Goal: Information Seeking & Learning: Learn about a topic

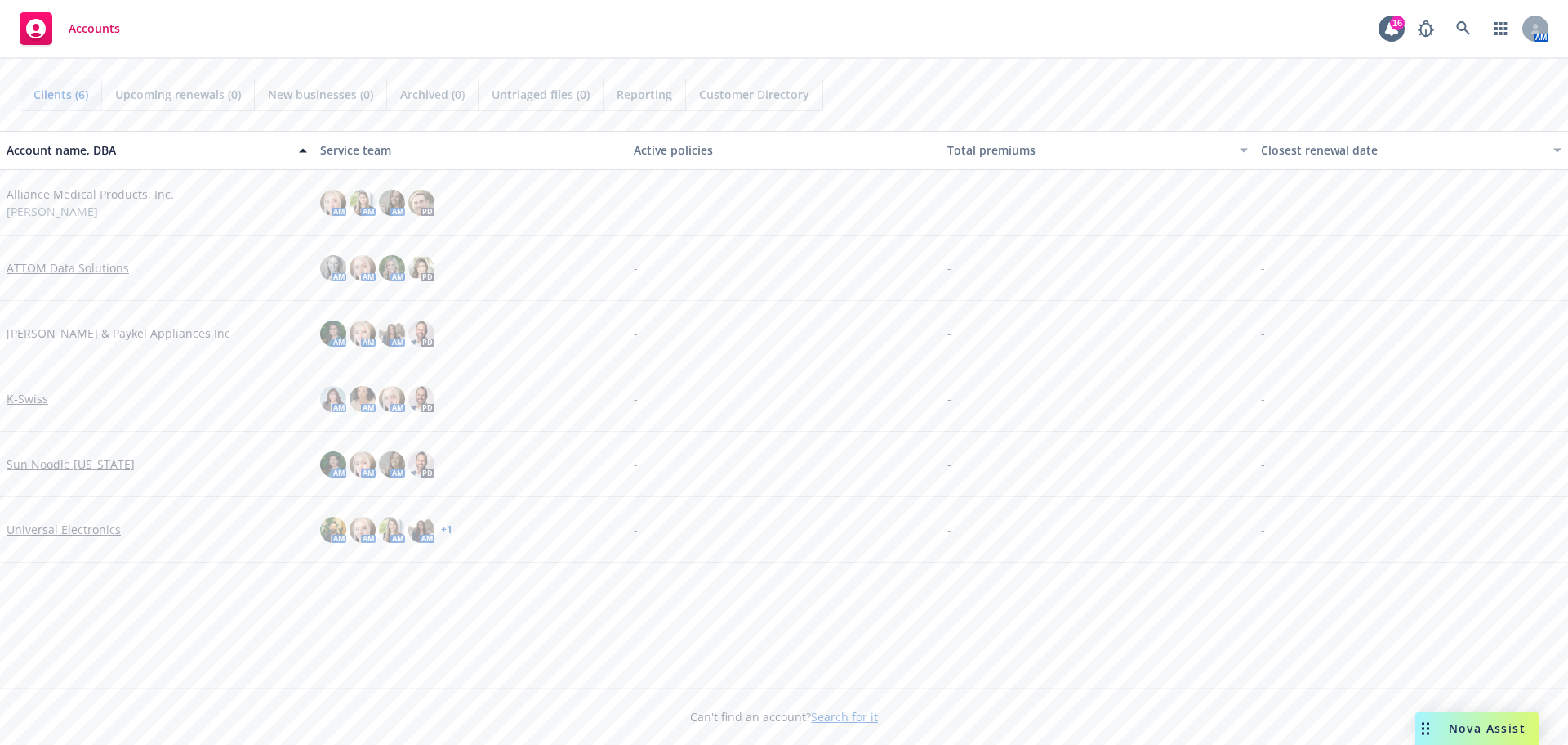
click at [30, 531] on link "Universal Electronics" at bounding box center [63, 529] width 114 height 17
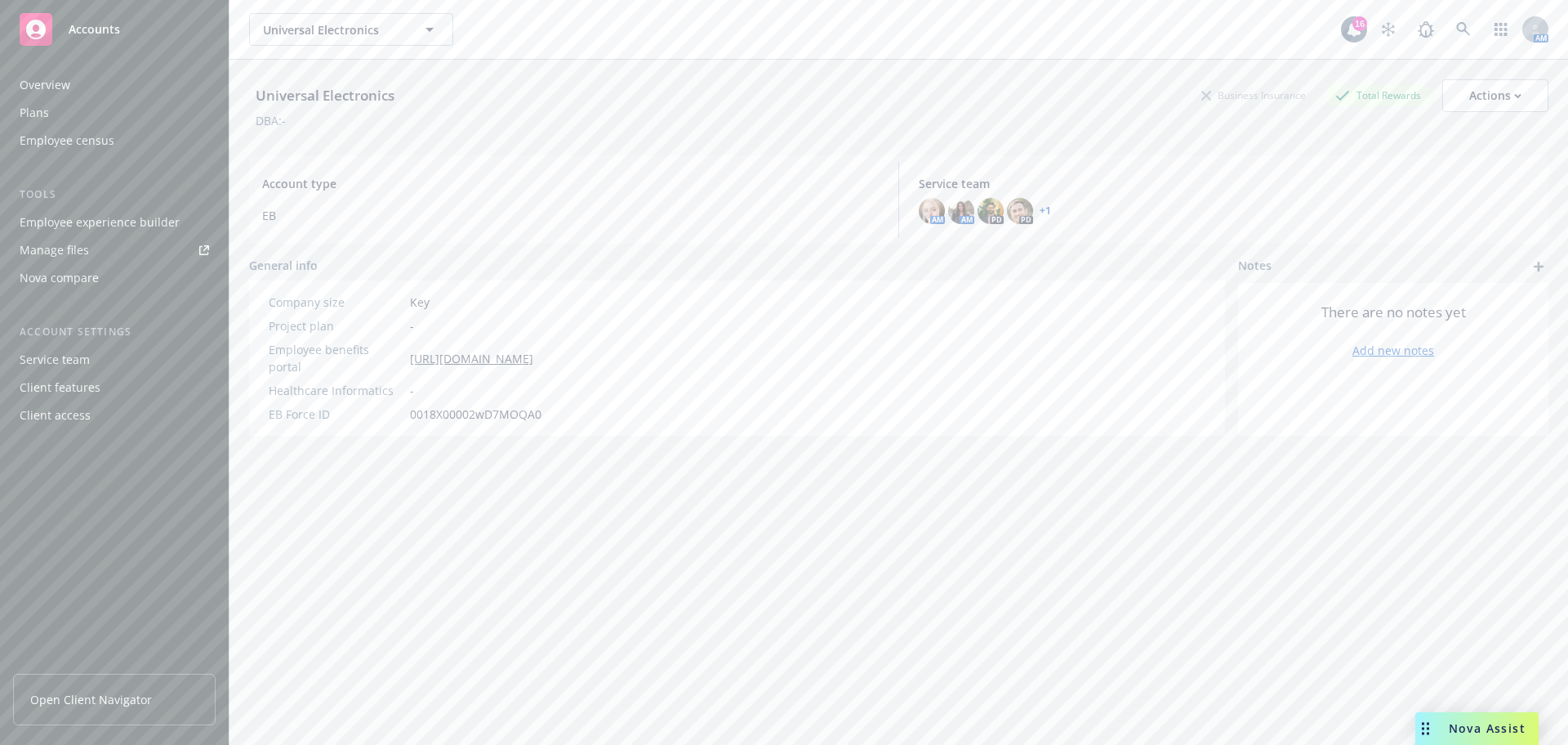
click at [1041, 210] on link "+ 1" at bounding box center [1045, 210] width 12 height 10
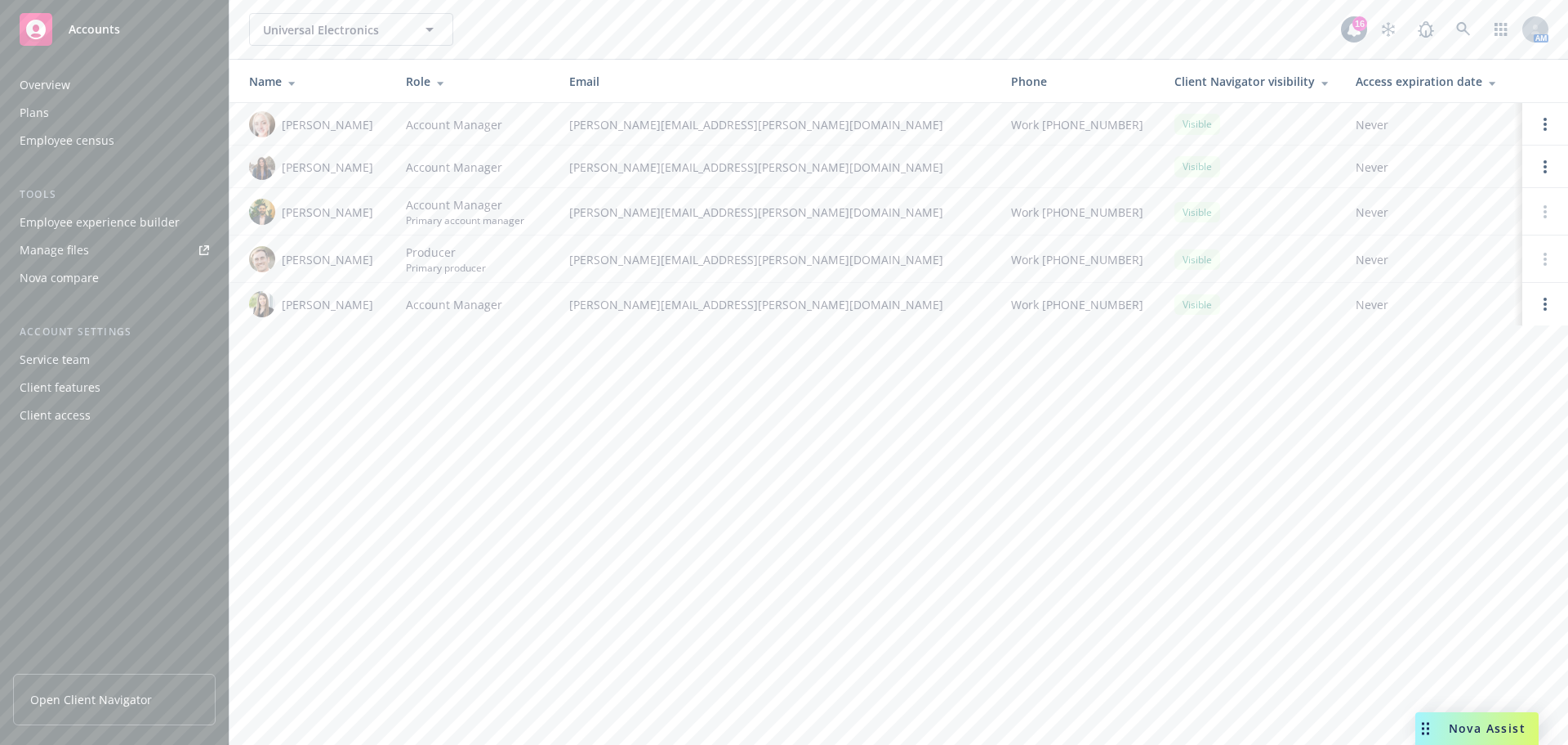
click at [78, 222] on div "Employee experience builder" at bounding box center [99, 222] width 160 height 26
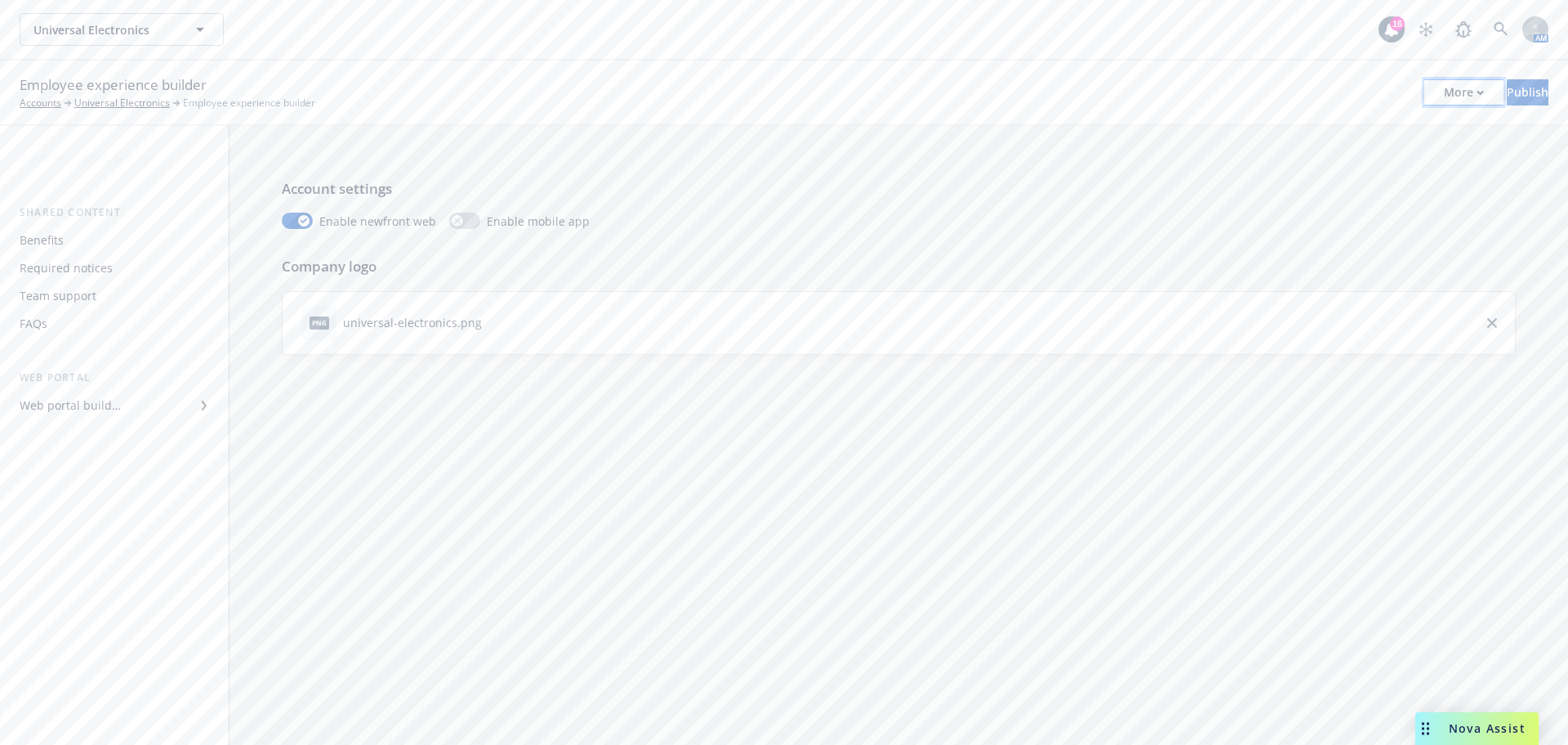
click at [1444, 98] on div "More" at bounding box center [1463, 92] width 40 height 25
click at [1304, 162] on link "Copy portal link" at bounding box center [1329, 161] width 242 height 33
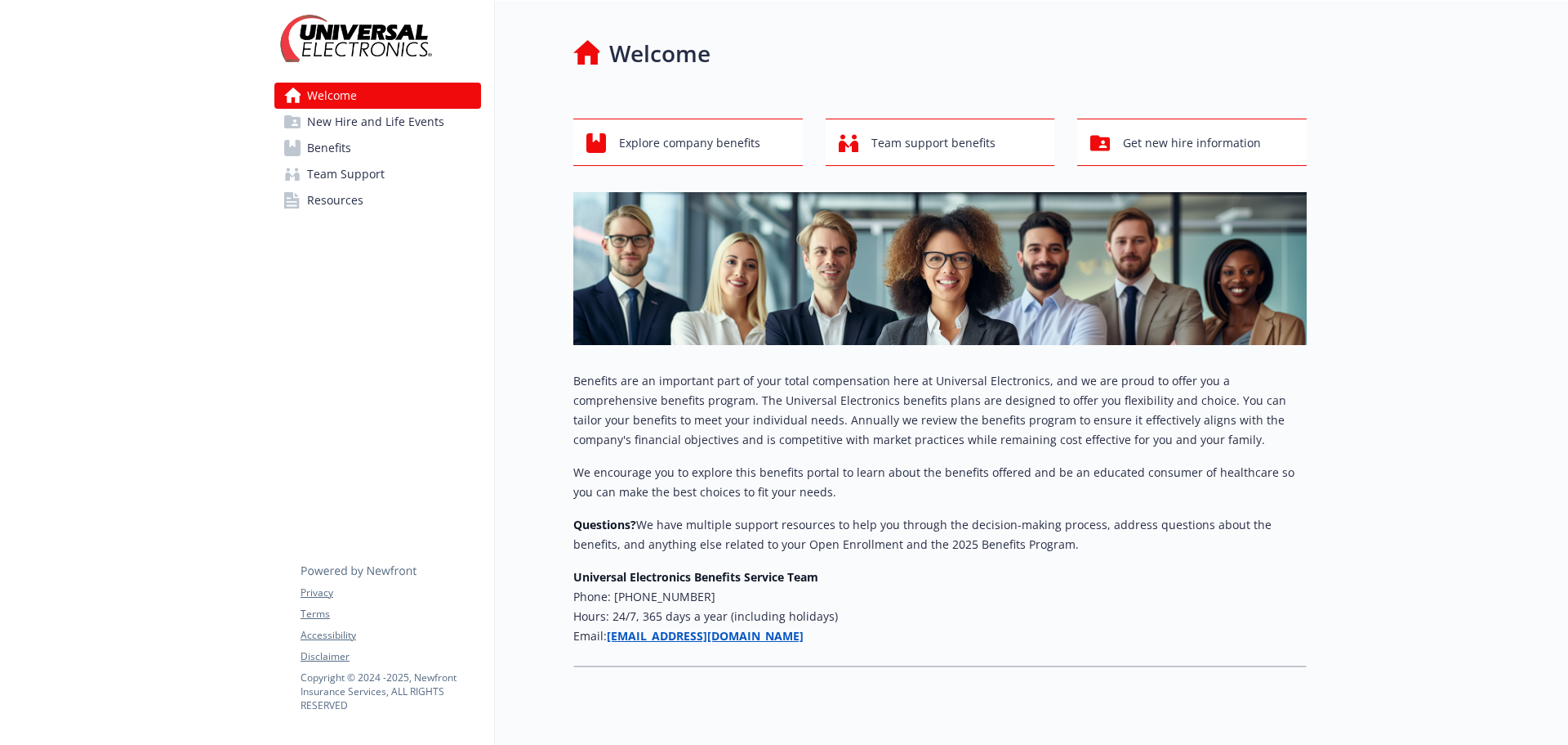
click at [364, 197] on link "Resources" at bounding box center [378, 200] width 207 height 26
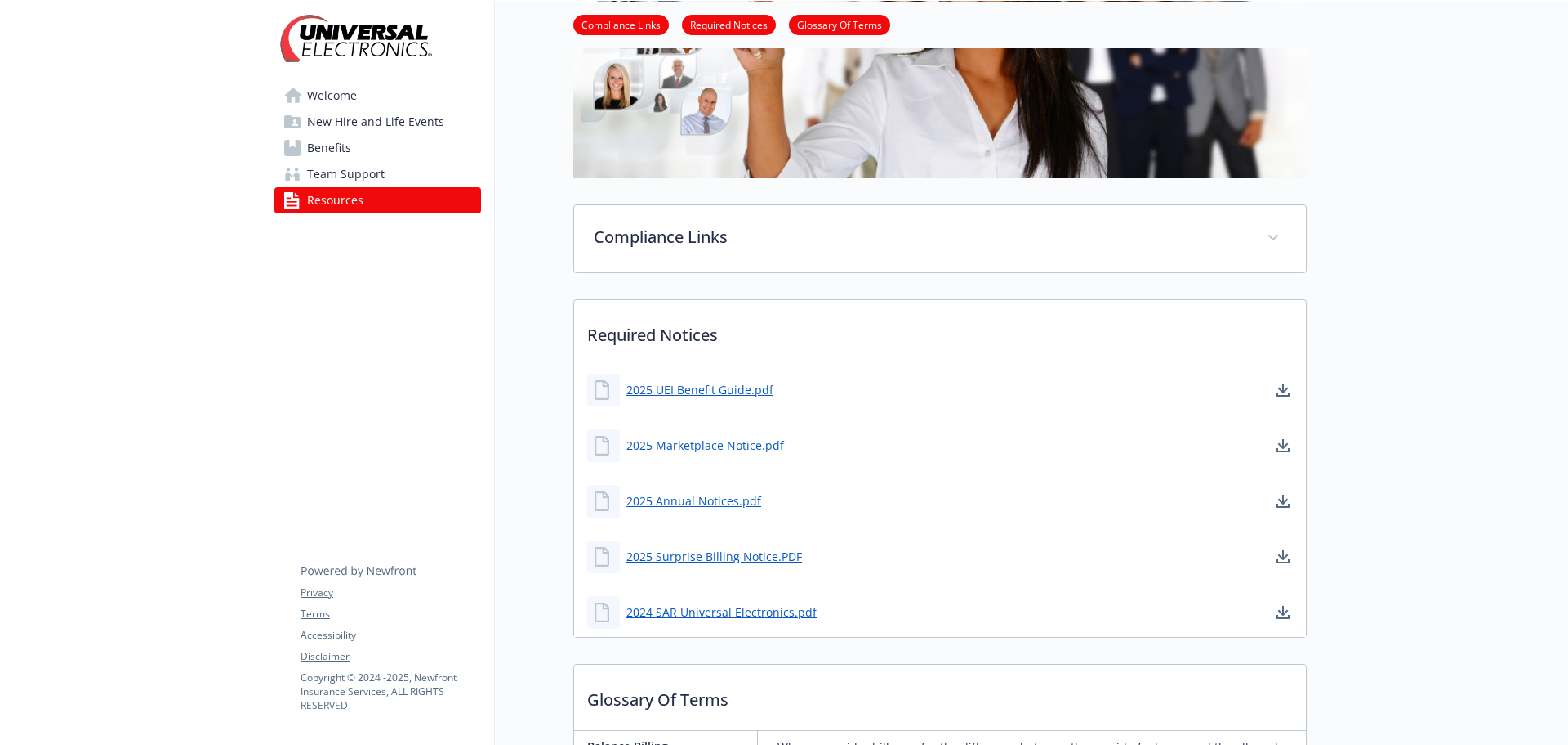
scroll to position [490, 0]
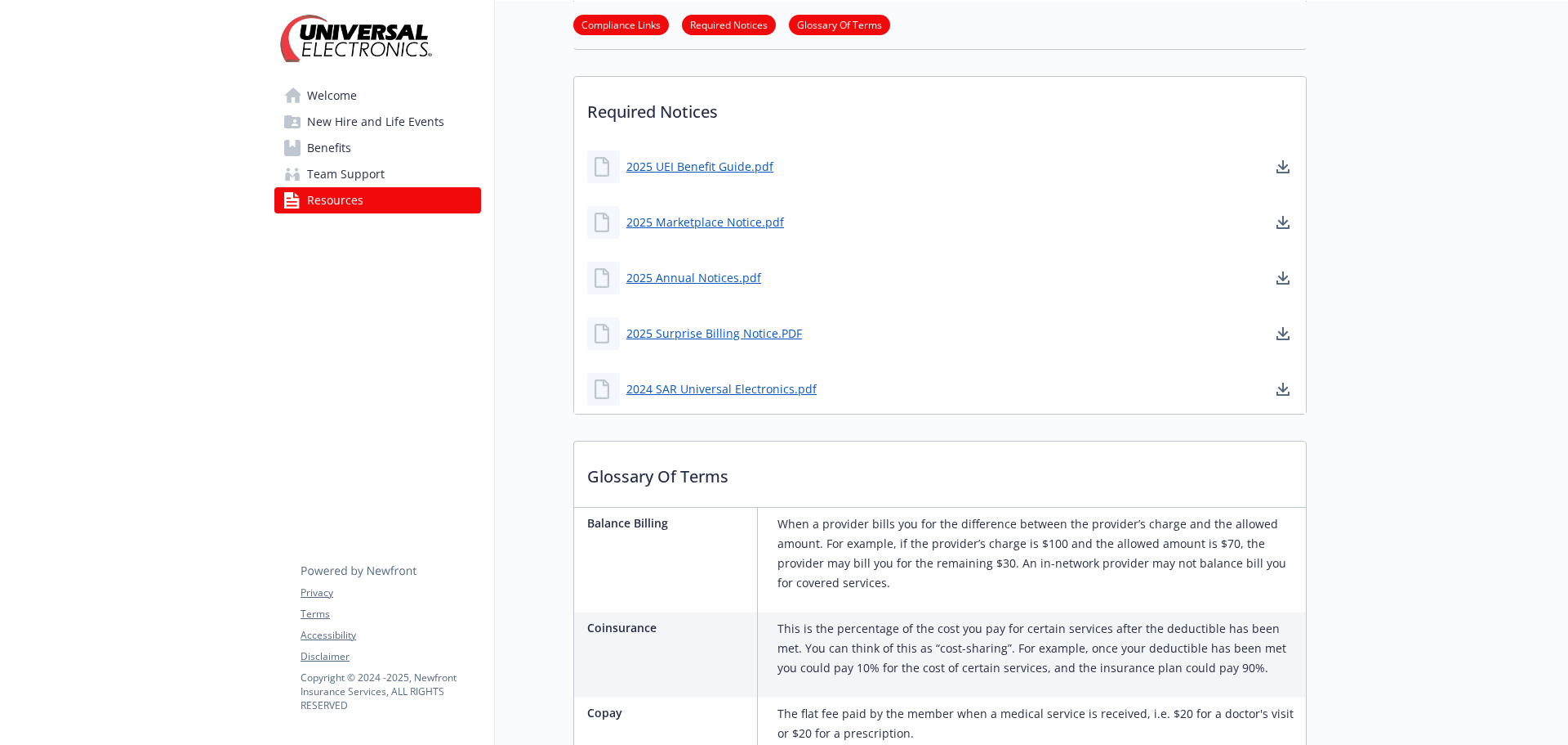
click at [339, 145] on span "Benefits" at bounding box center [330, 147] width 44 height 26
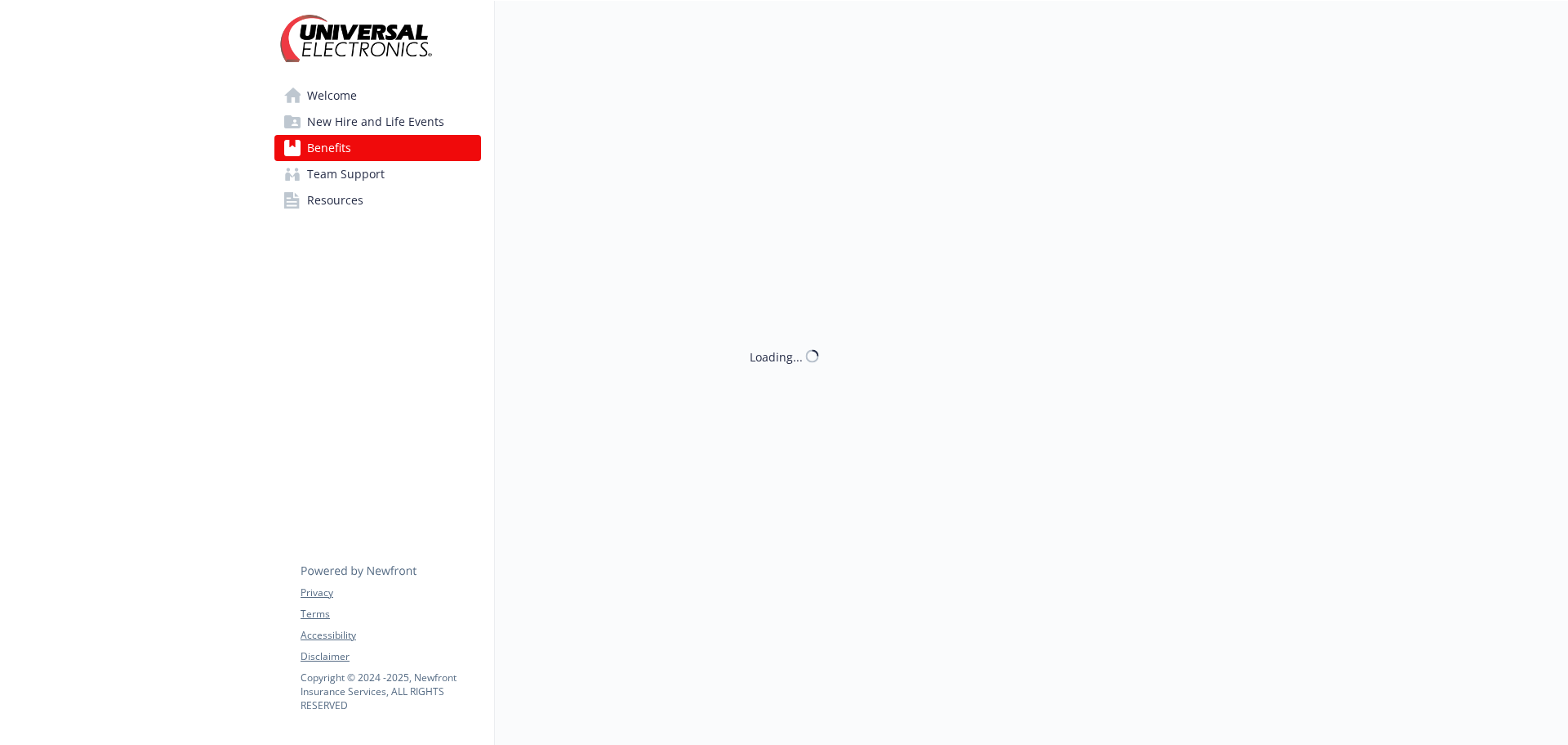
scroll to position [490, 0]
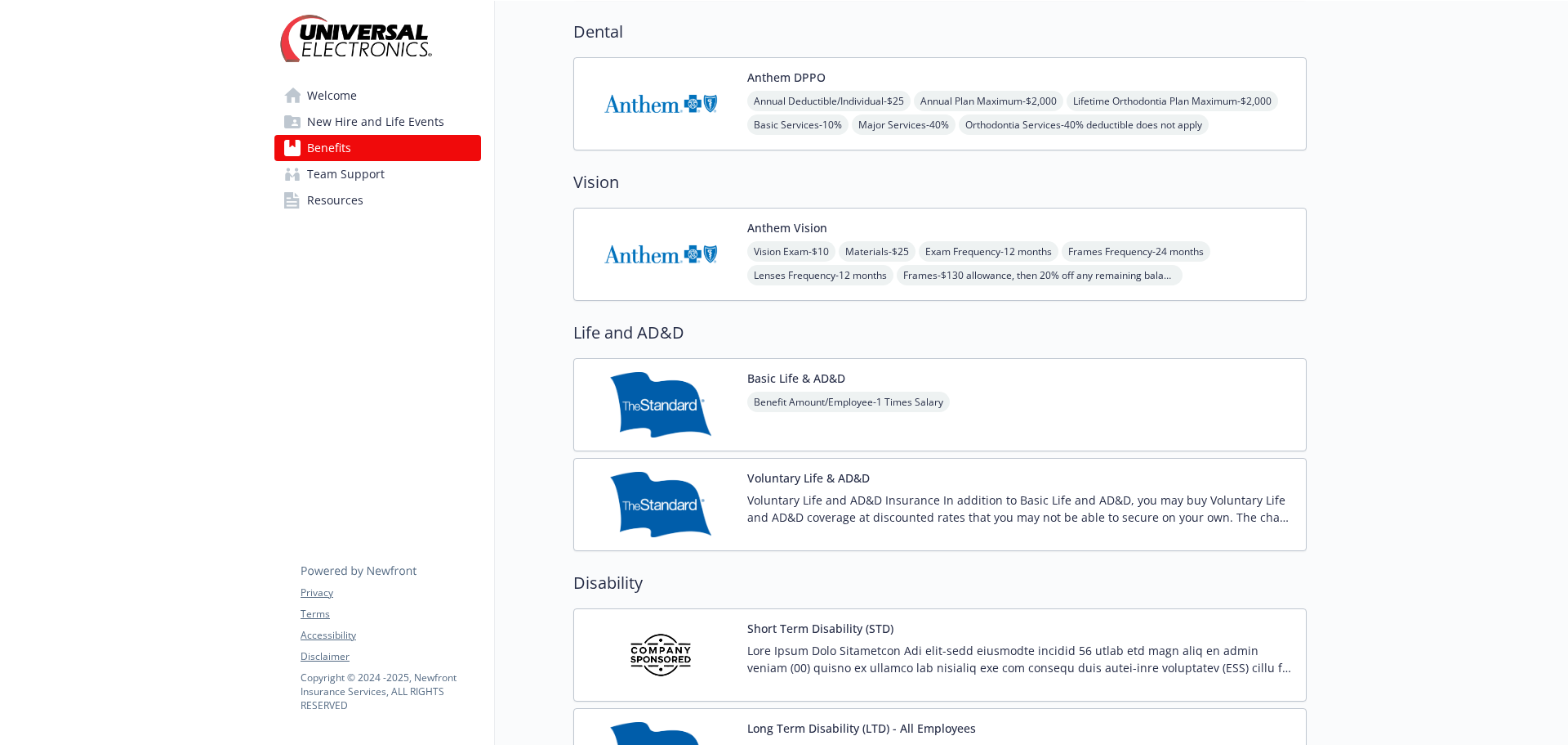
click at [1193, 119] on div "Annual Deductible/Individual - $25 Annual Plan Maximum - $2,000 Lifetime Orthod…" at bounding box center [1020, 113] width 546 height 44
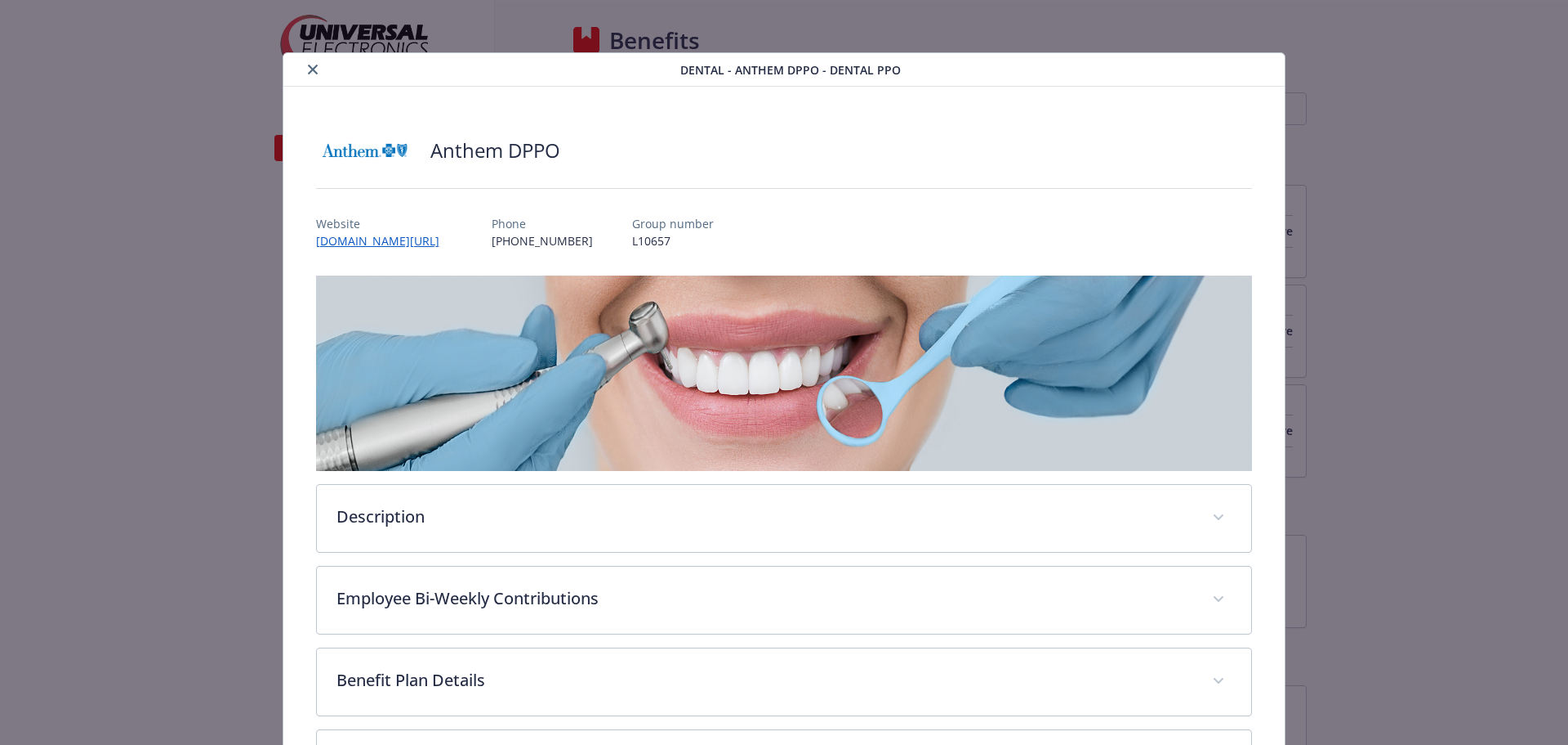
scroll to position [490, 0]
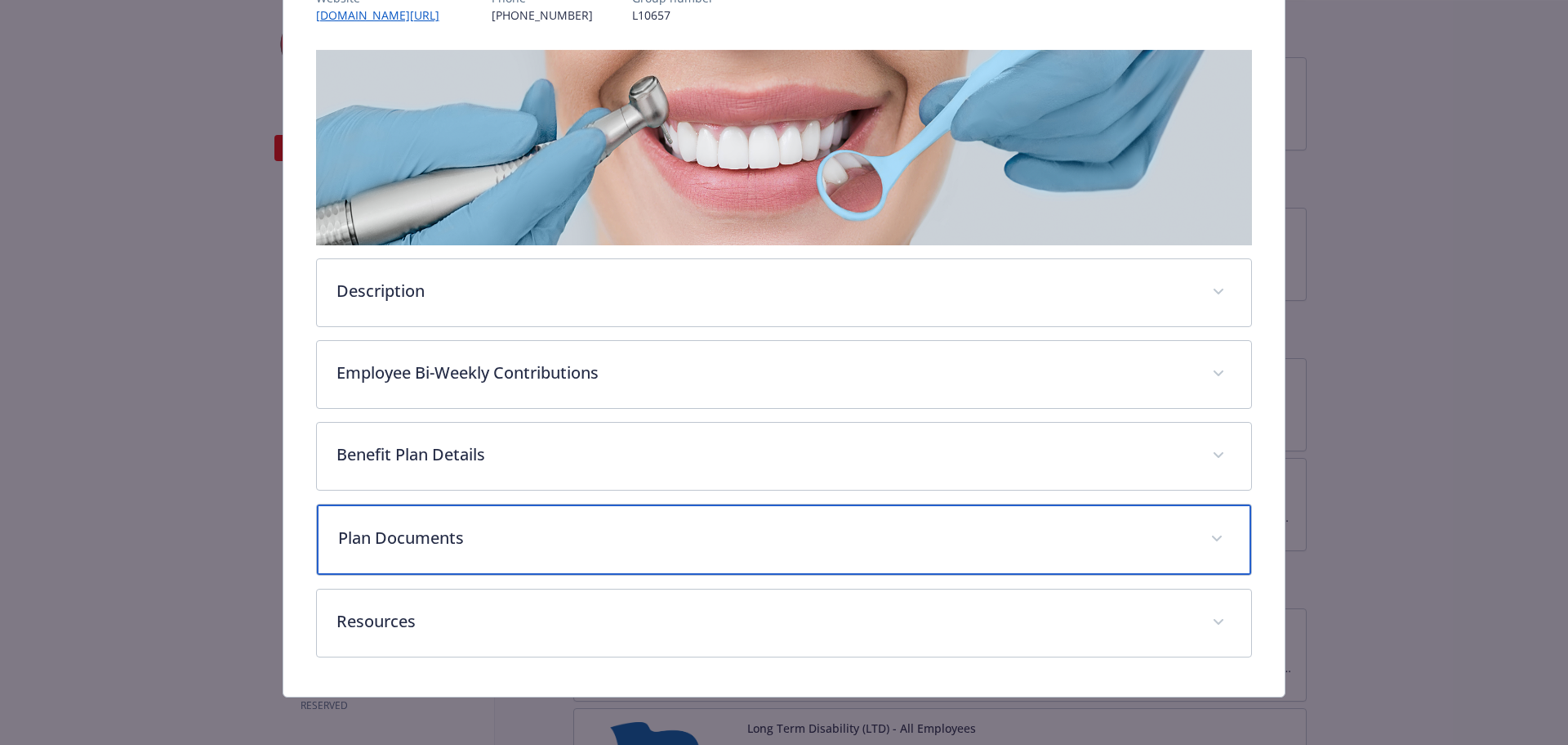
click at [594, 529] on p "Plan Documents" at bounding box center [765, 538] width 854 height 25
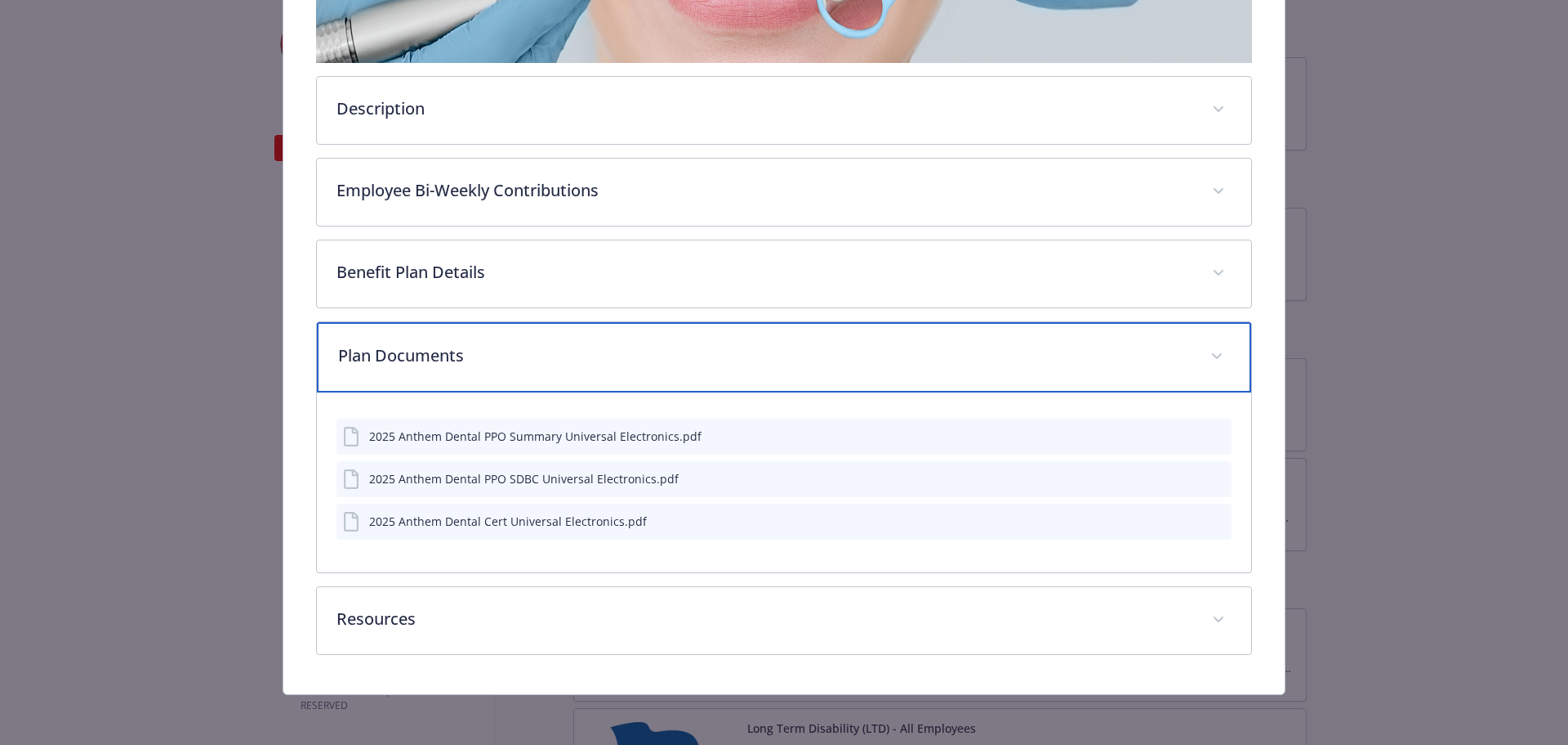
scroll to position [409, 0]
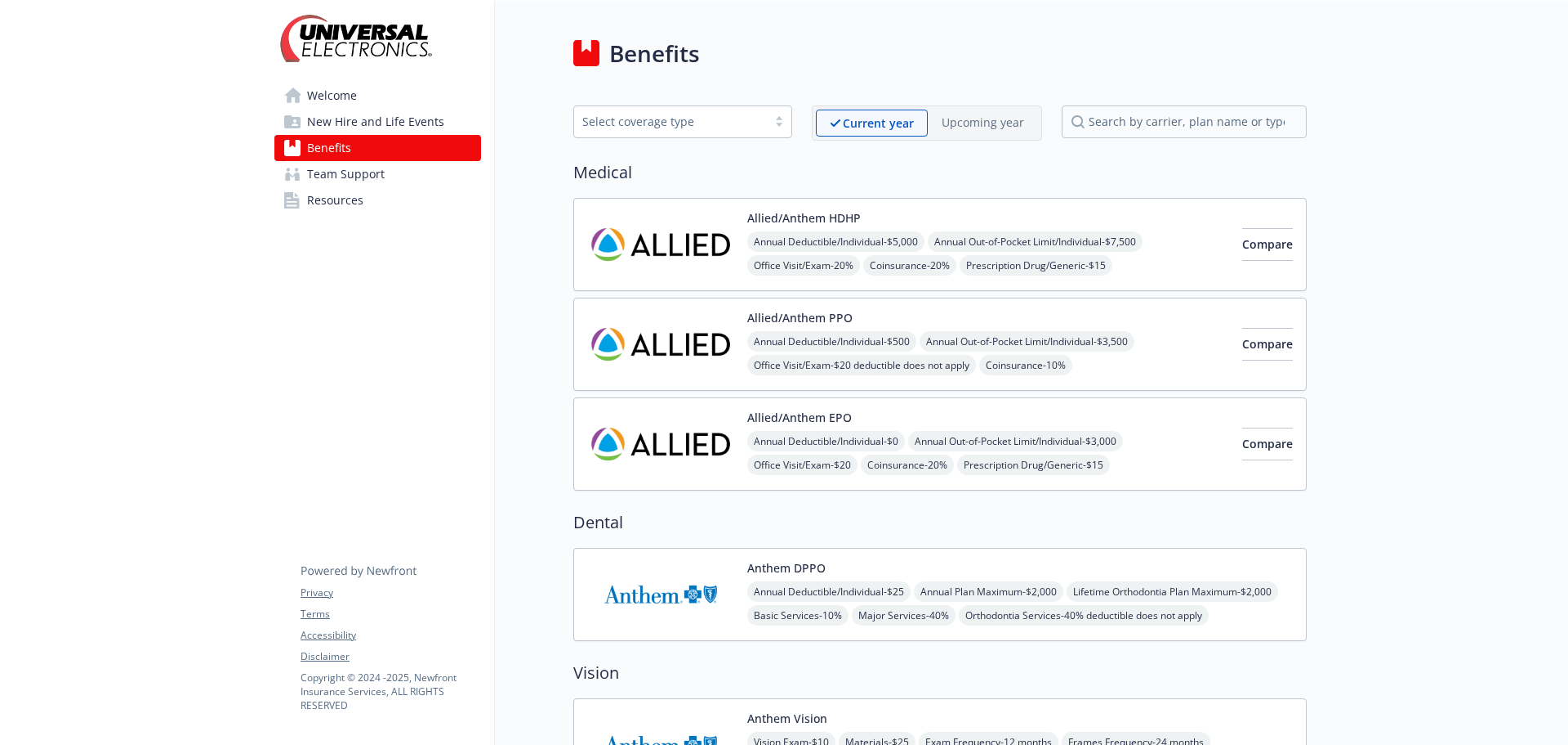
click at [939, 214] on div "Allied/Anthem HDHP Annual Deductible/Individual - $5,000 Annual Out-of-Pocket L…" at bounding box center [988, 245] width 482 height 66
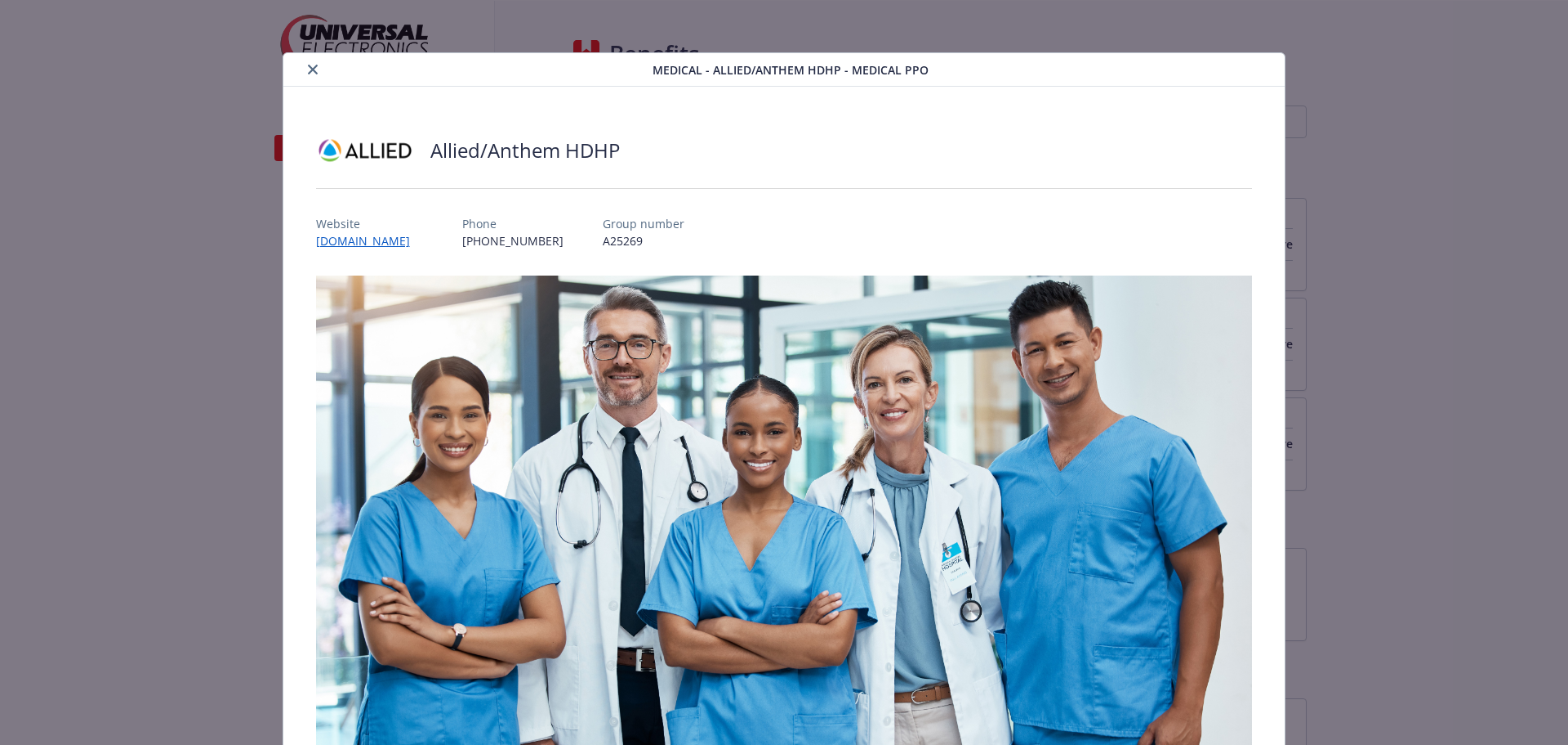
scroll to position [49, 0]
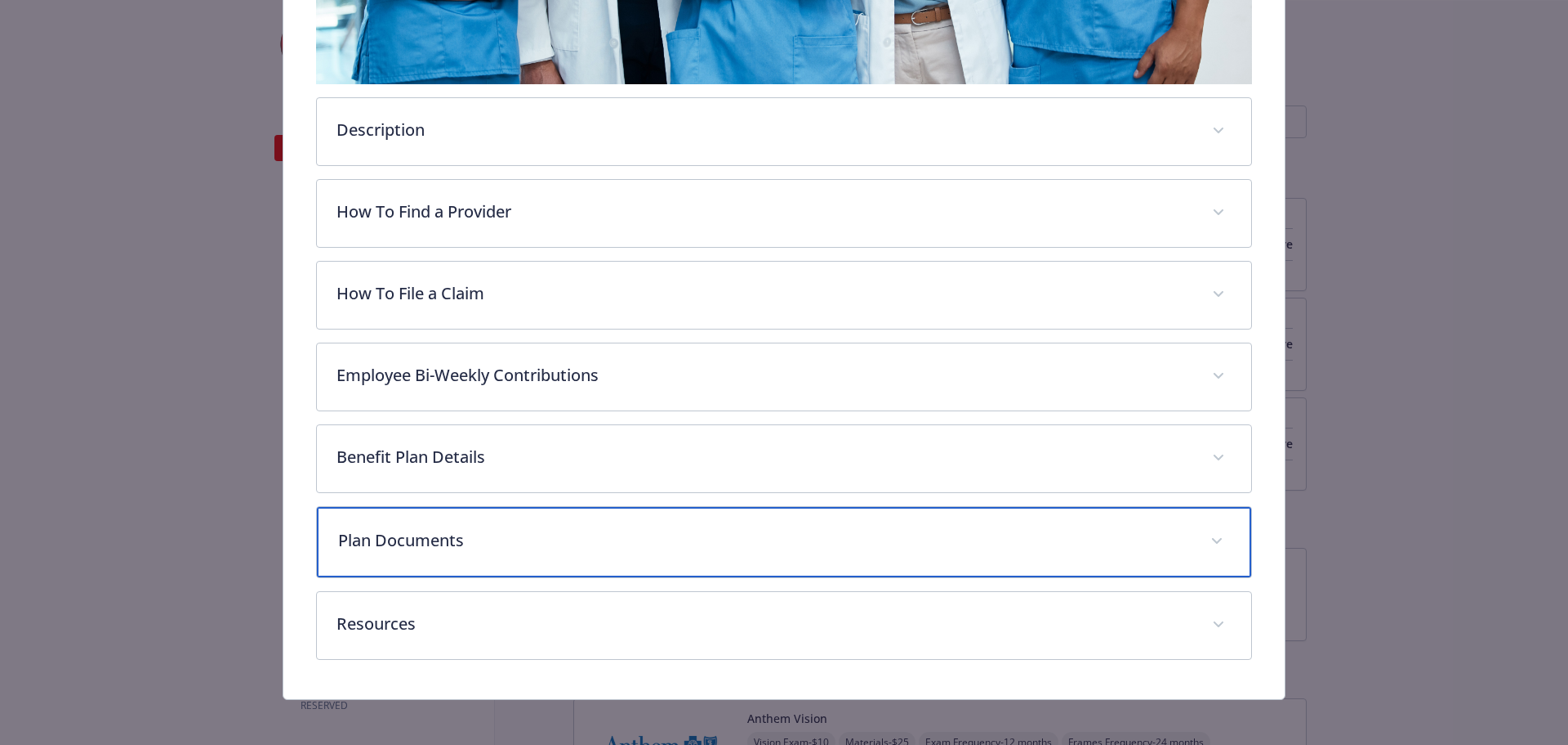
click at [746, 520] on div "Plan Documents" at bounding box center [784, 541] width 935 height 70
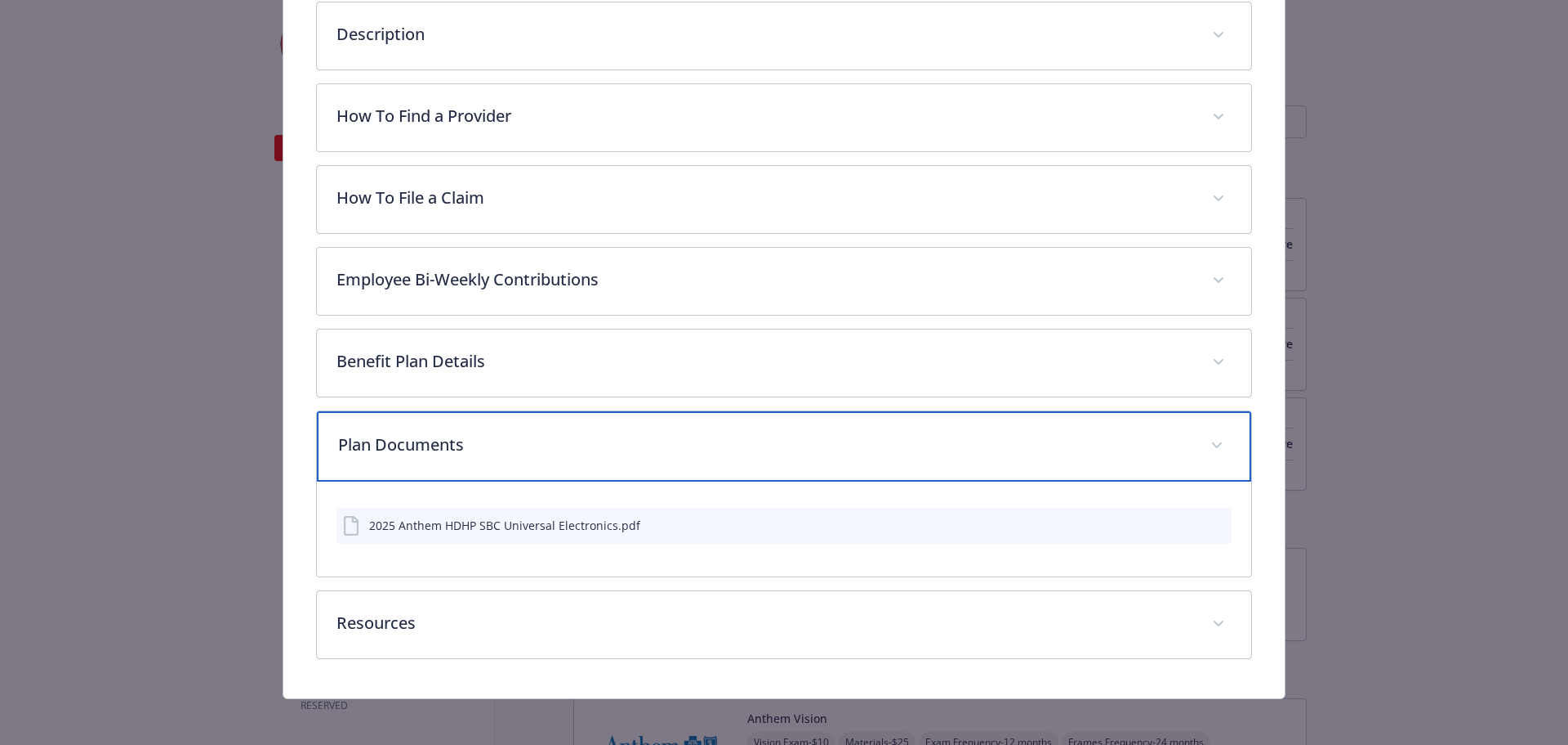
scroll to position [777, 0]
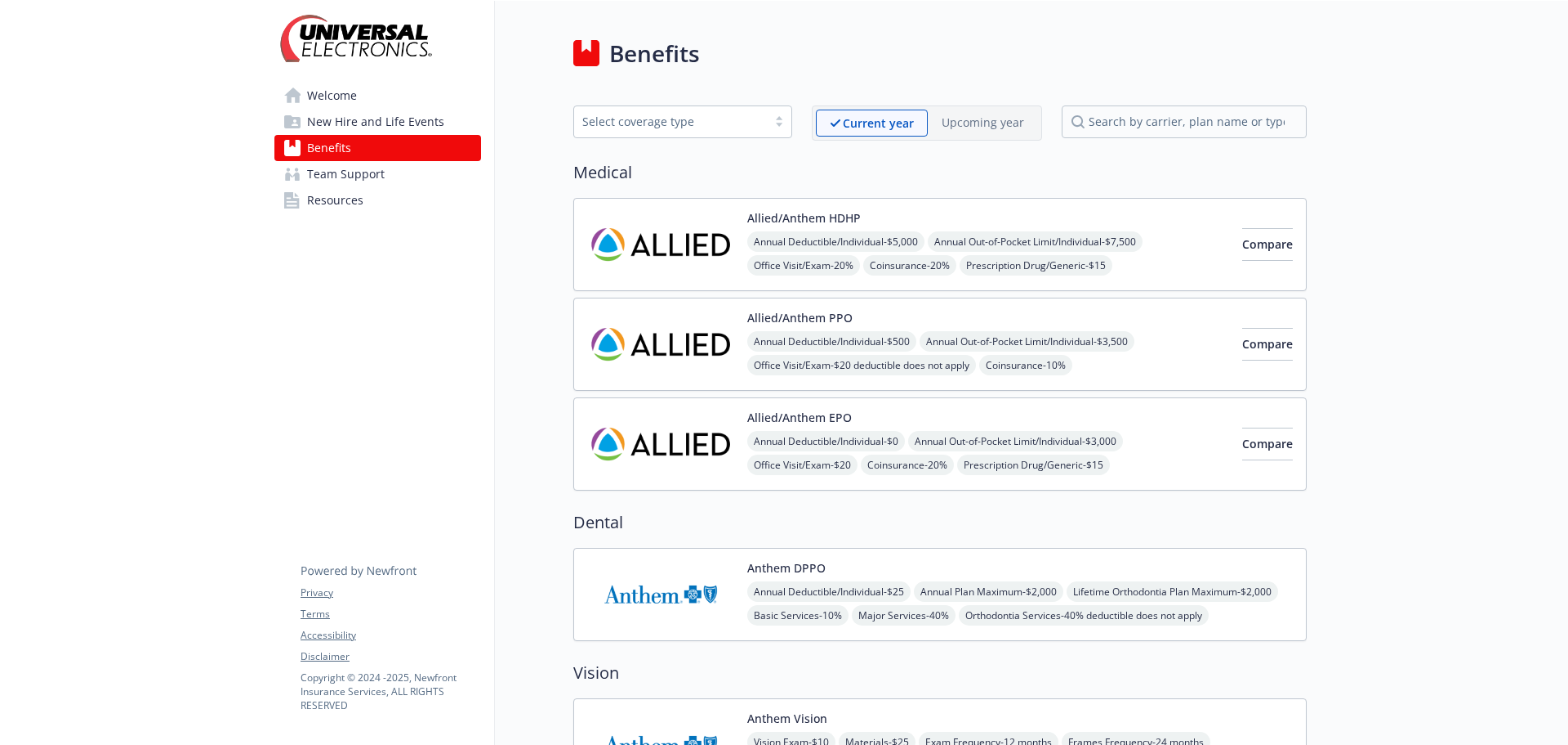
click at [870, 329] on div "Allied/Anthem PPO Annual Deductible/Individual - $500 Annual Out-of-Pocket Limi…" at bounding box center [988, 344] width 482 height 66
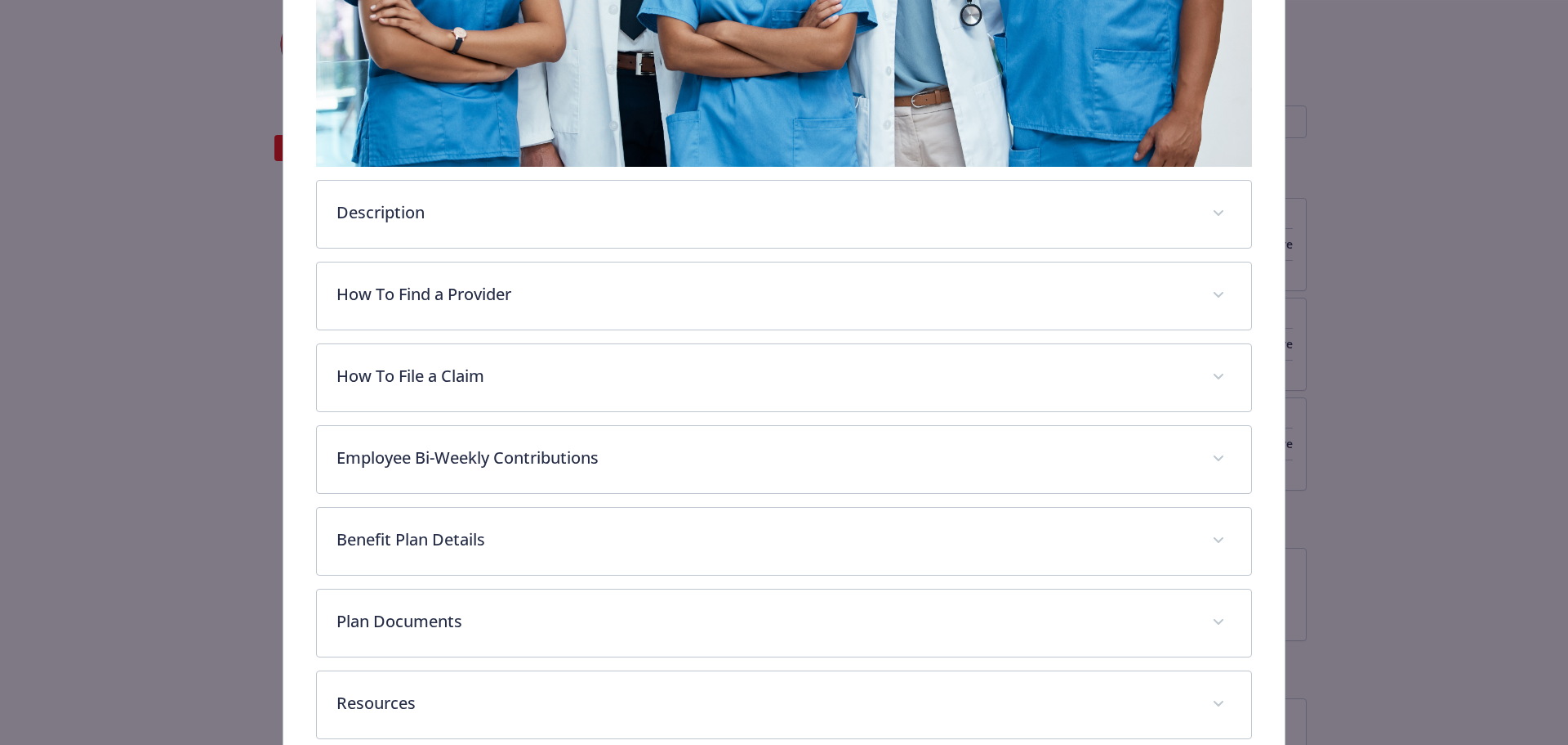
scroll to position [621, 0]
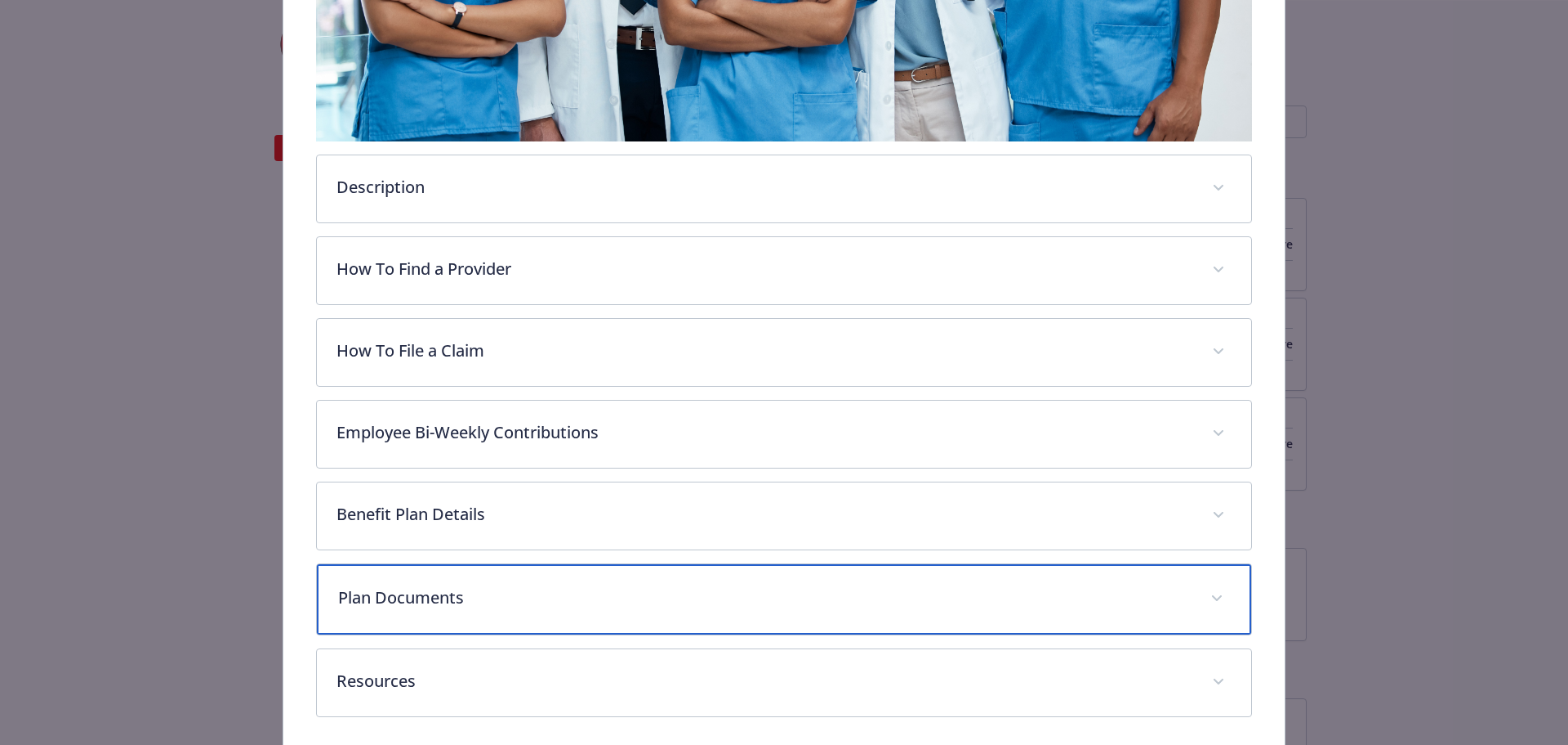
click at [553, 599] on p "Plan Documents" at bounding box center [765, 598] width 854 height 25
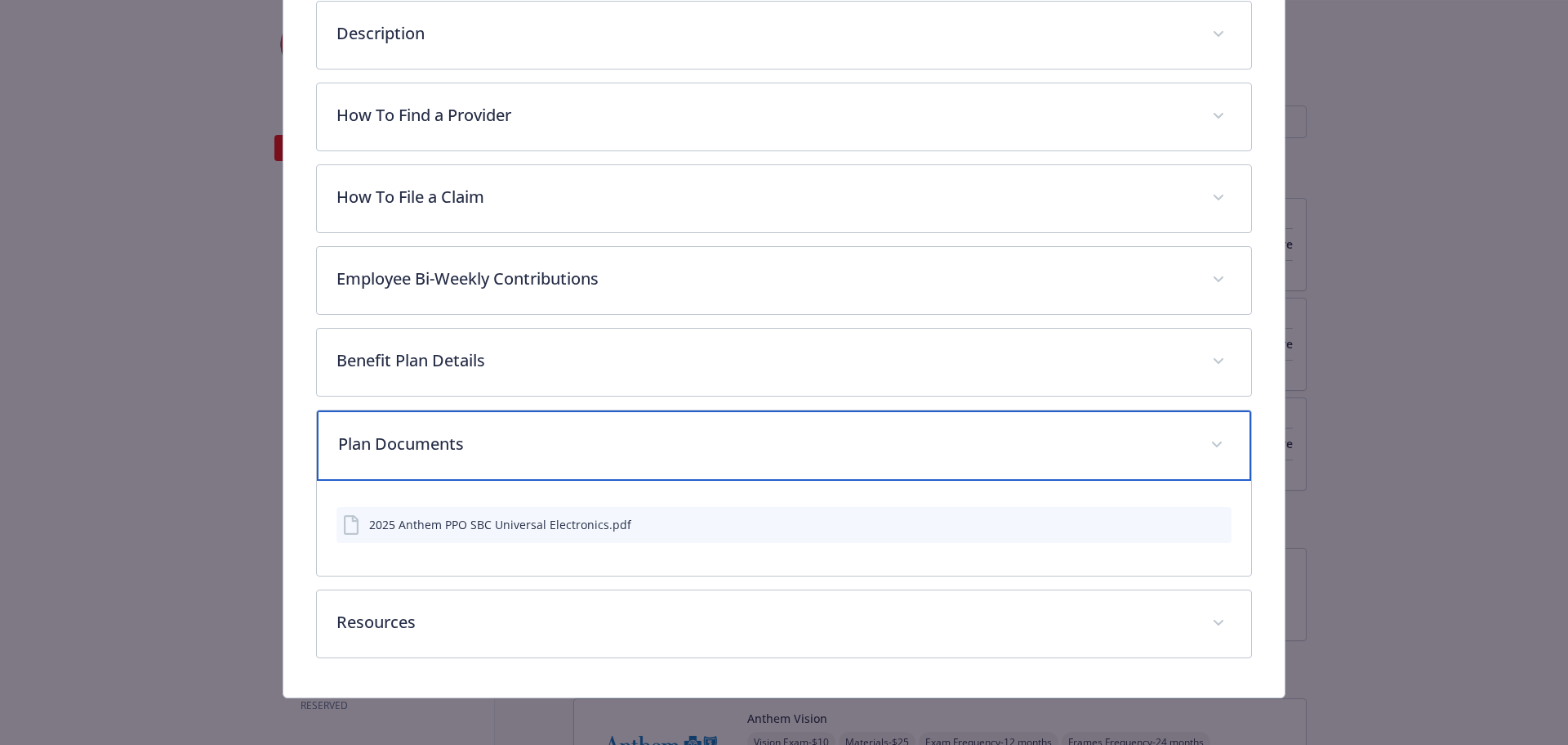
scroll to position [777, 0]
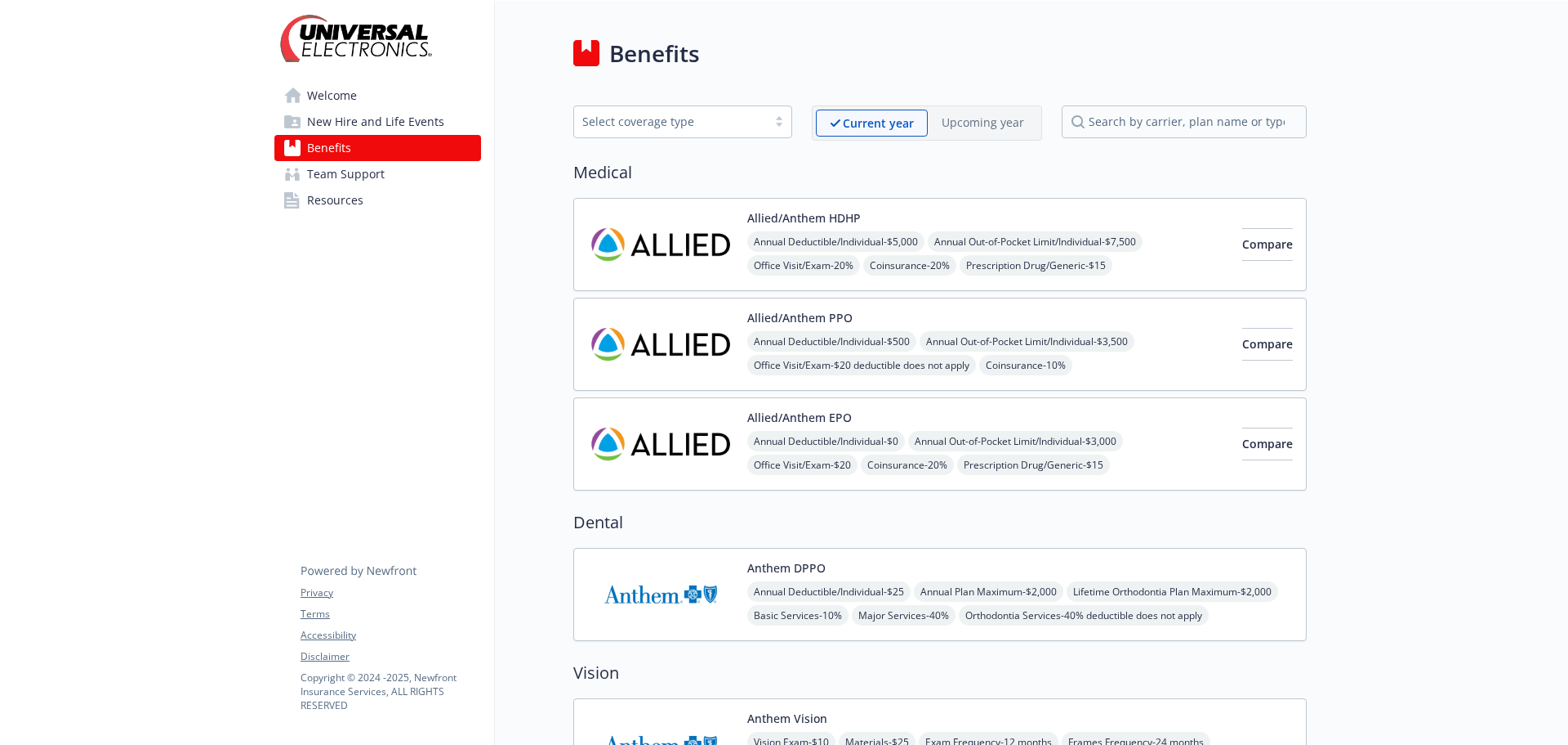
click at [807, 423] on button "Allied/Anthem EPO" at bounding box center [800, 418] width 105 height 13
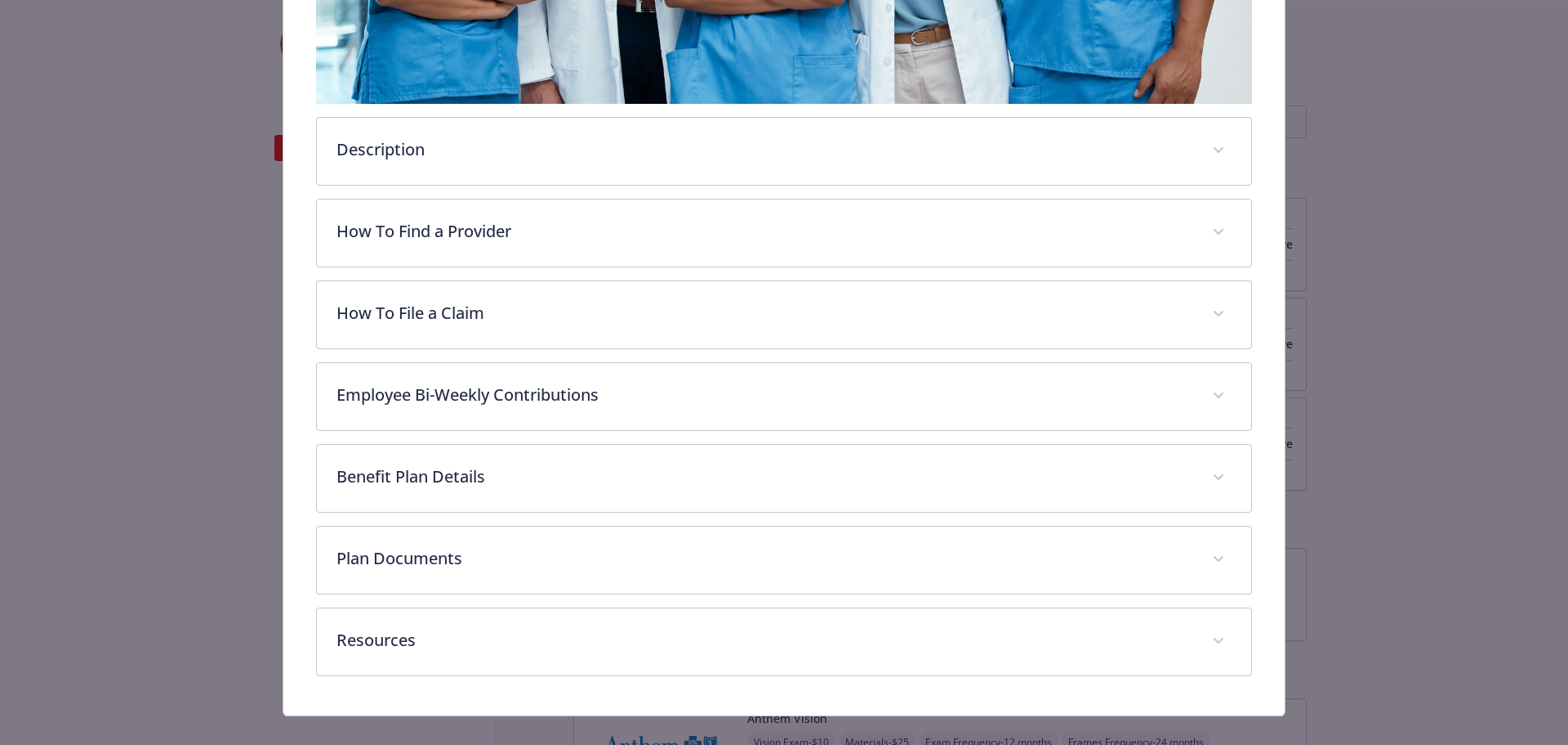
scroll to position [678, 0]
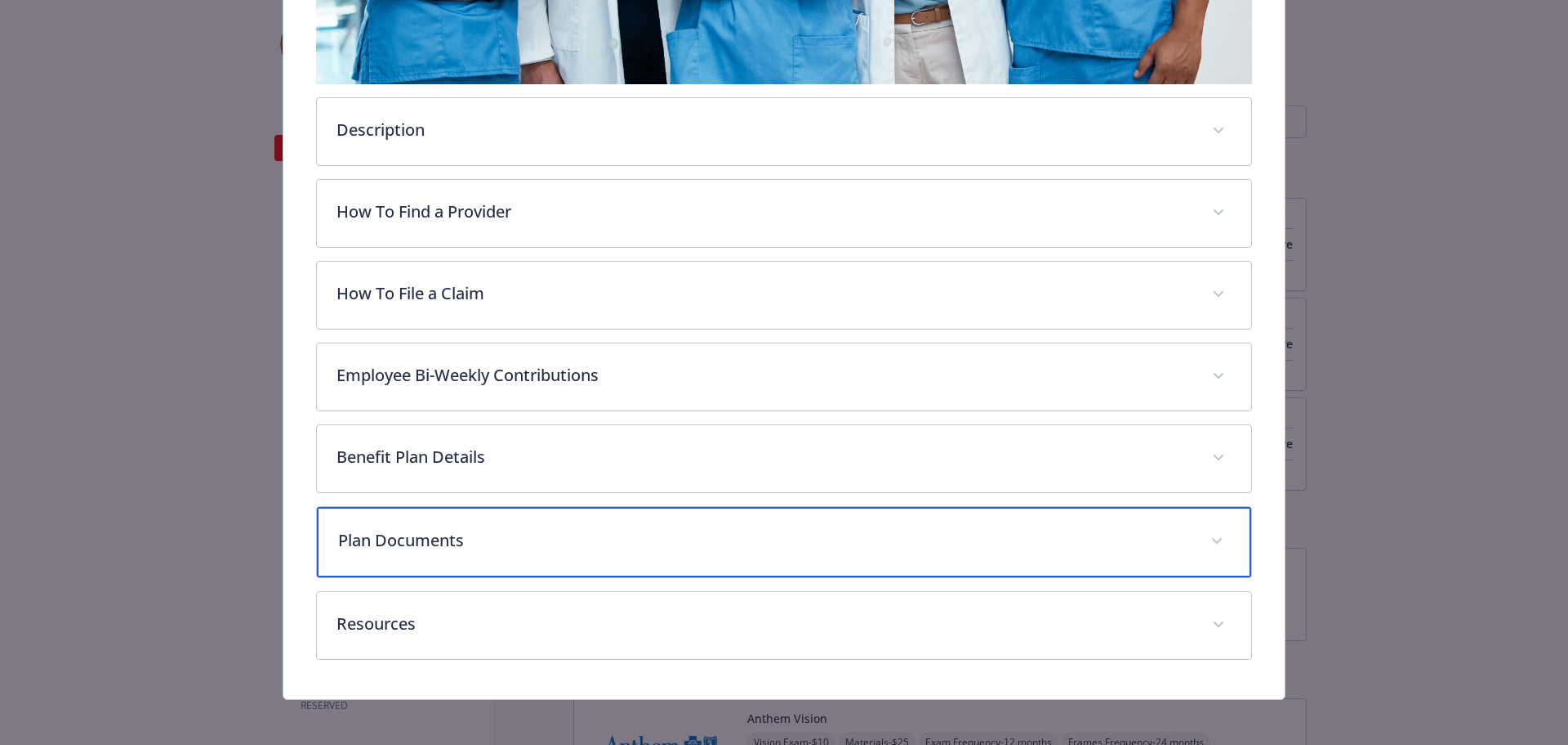
click at [664, 512] on div "Plan Documents" at bounding box center [784, 541] width 935 height 70
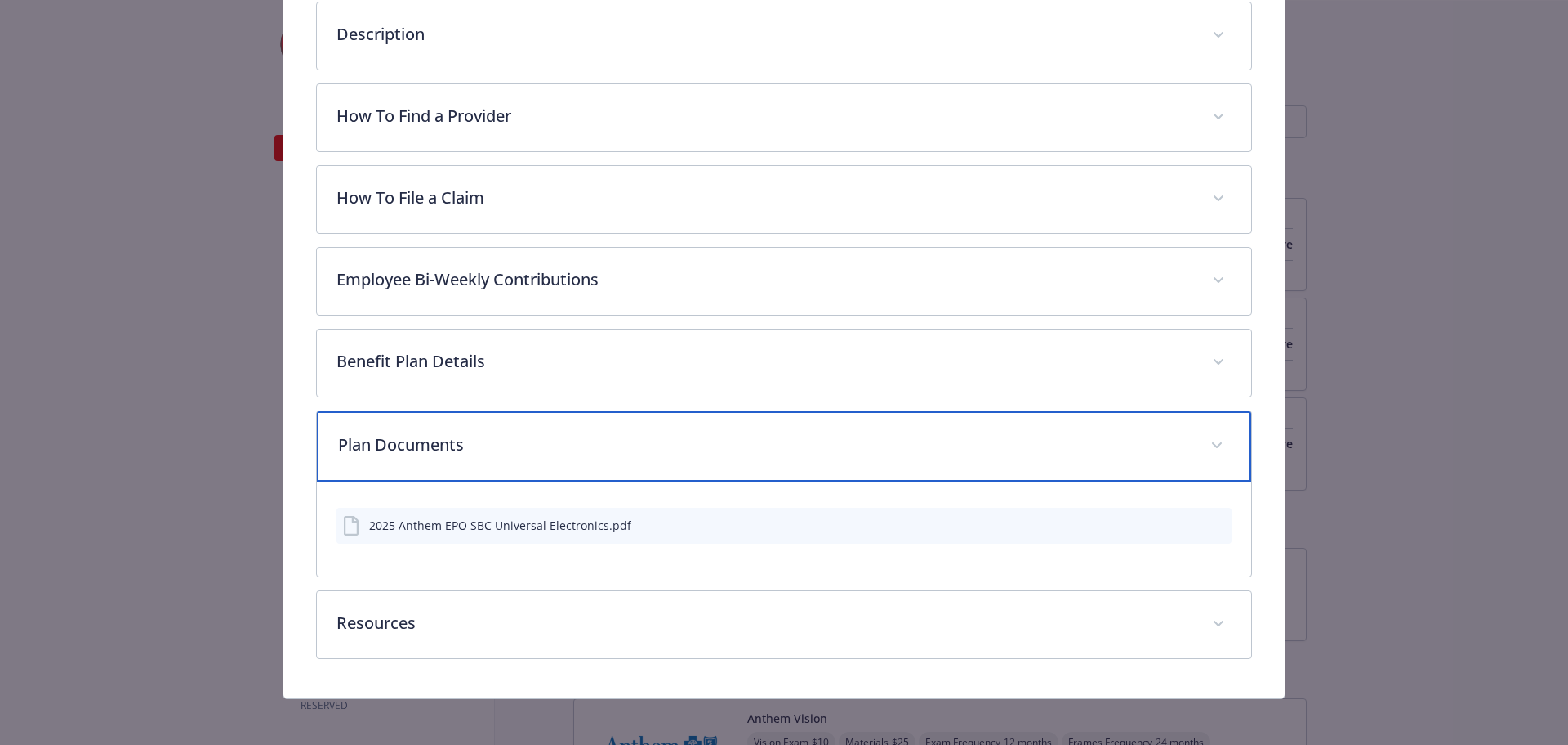
scroll to position [777, 0]
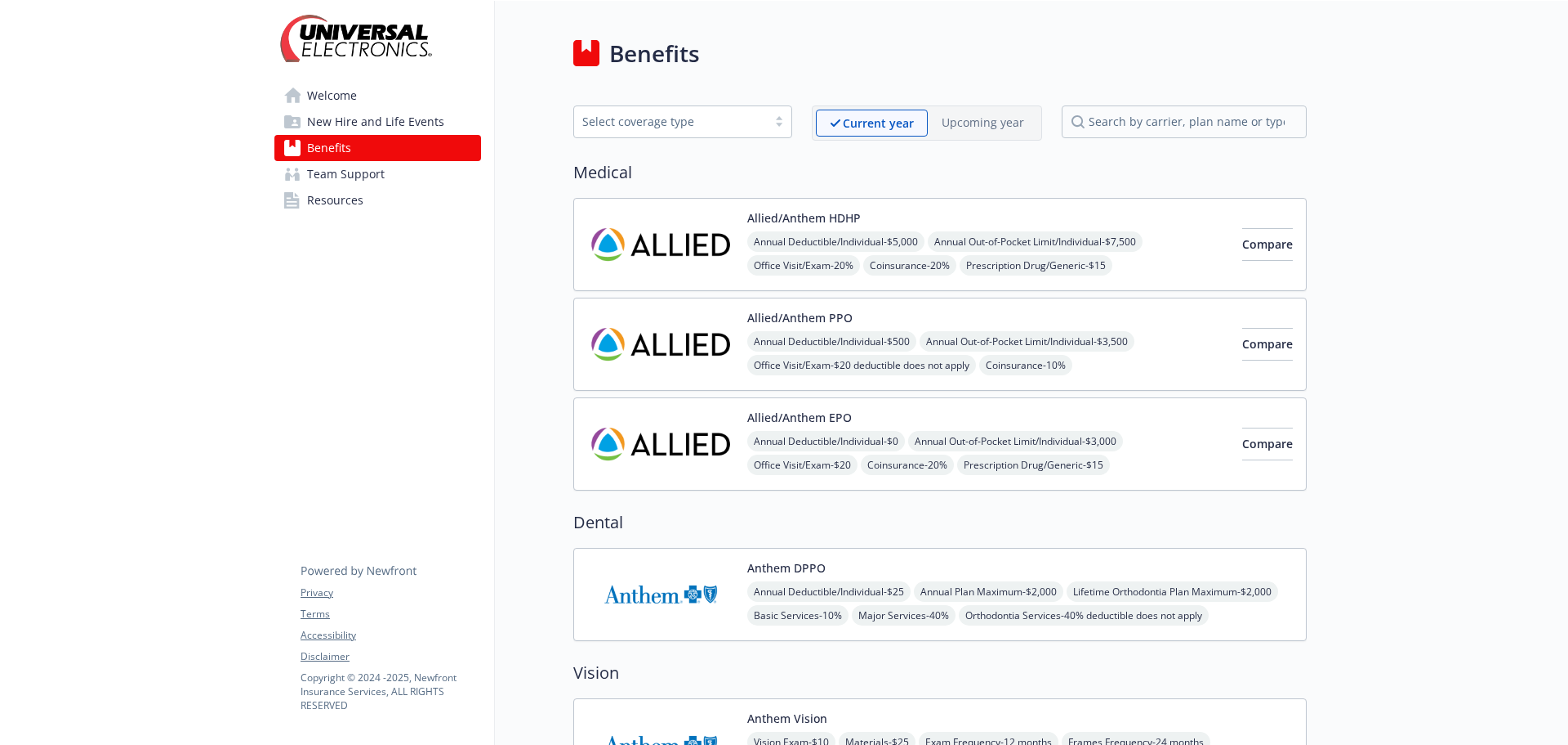
click at [309, 199] on span "Resources" at bounding box center [336, 200] width 57 height 26
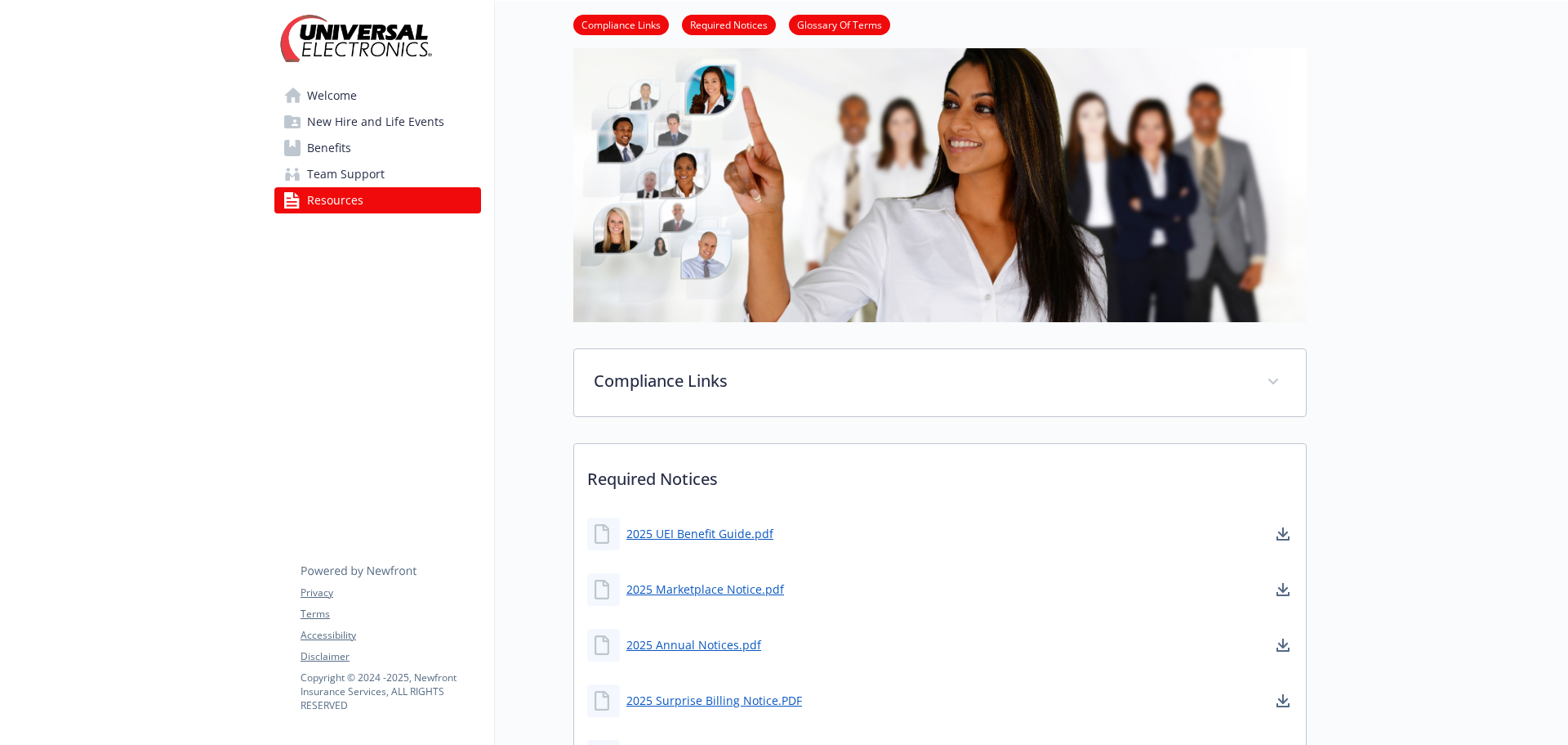
scroll to position [327, 0]
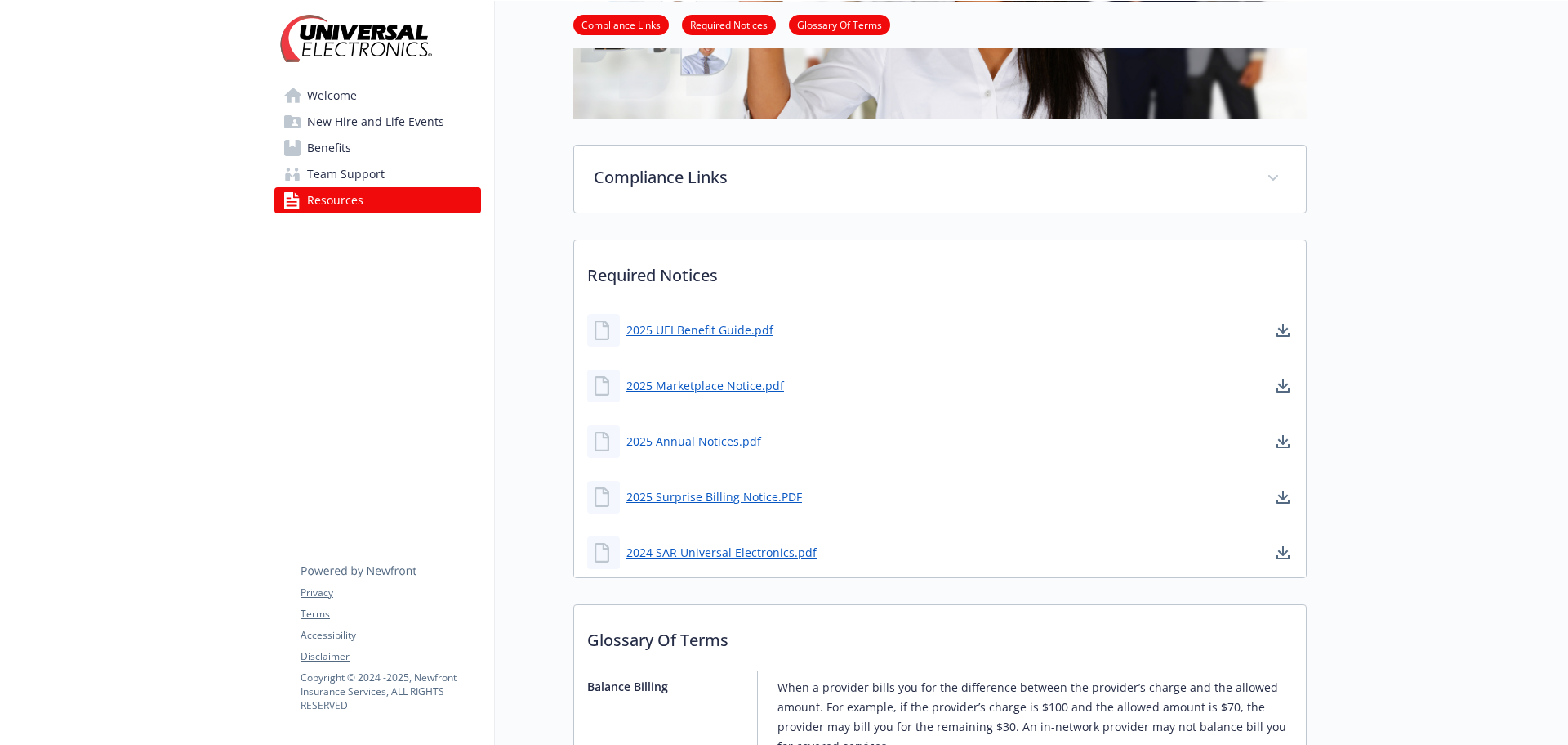
click at [350, 147] on span "Benefits" at bounding box center [330, 147] width 44 height 26
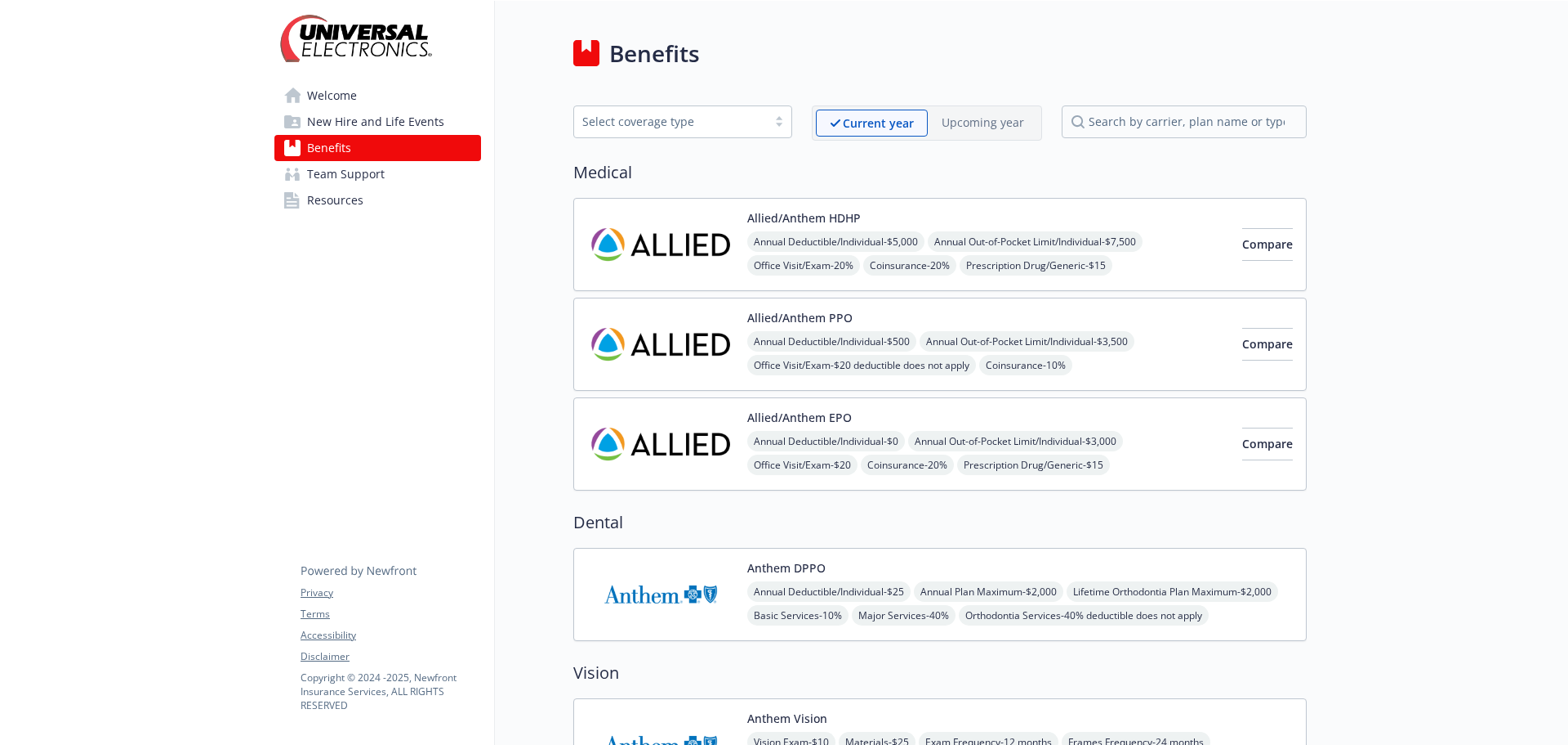
click at [735, 227] on div "Allied/Anthem HDHP Annual Deductible/Individual - $5,000 Annual Out-of-Pocket L…" at bounding box center [909, 245] width 642 height 66
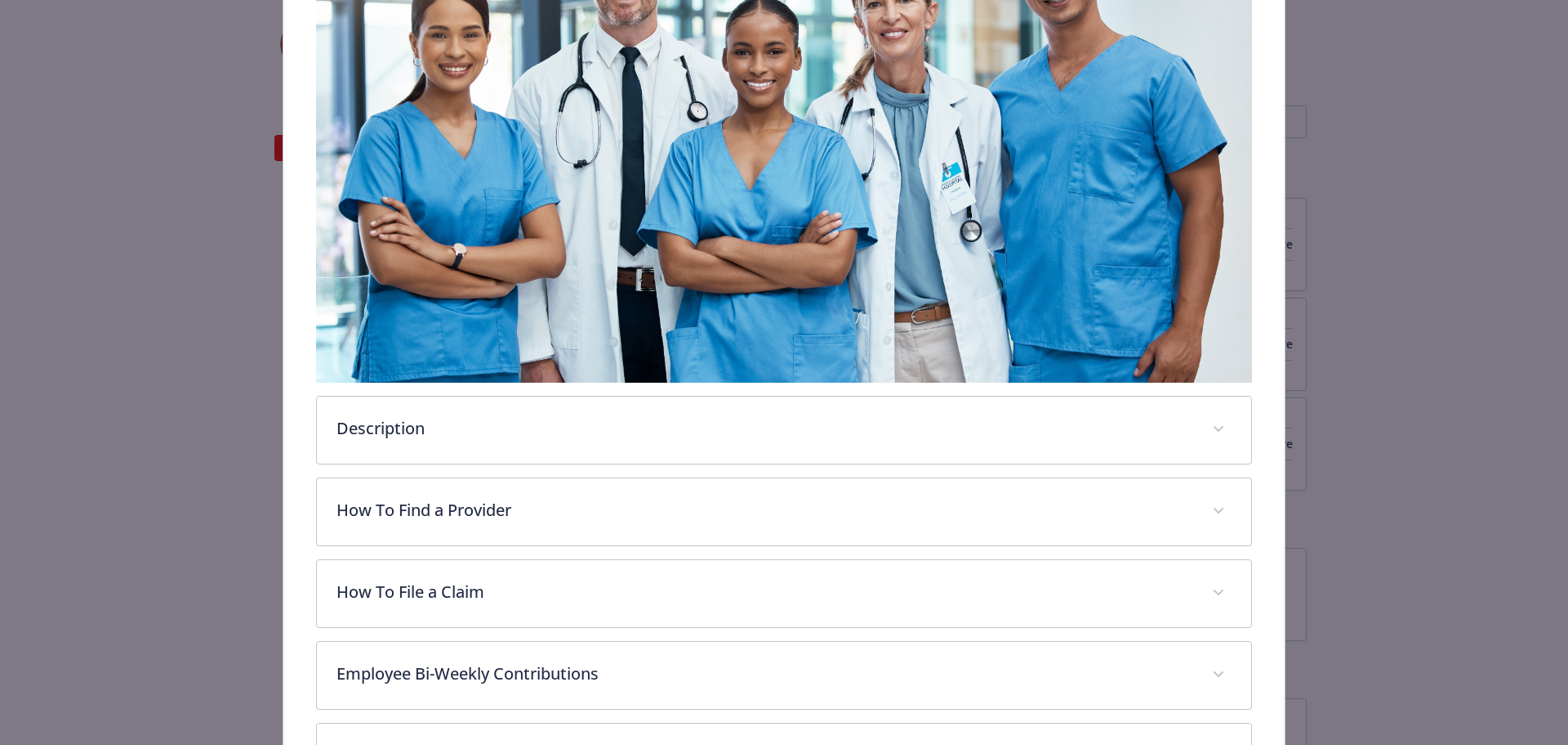
scroll to position [678, 0]
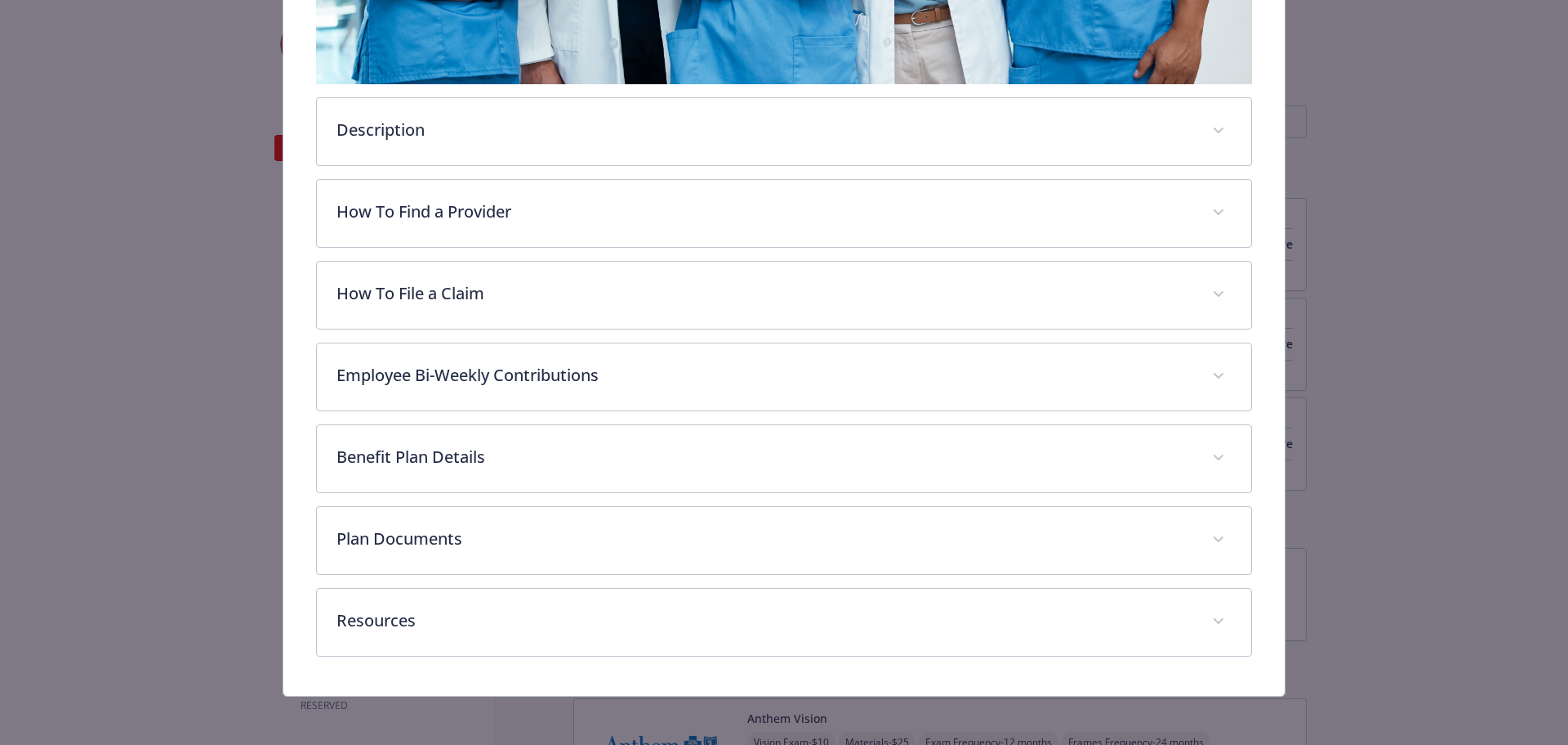
click at [464, 161] on div "Description With the Anthem High Deductible Health Plan (HDHP), you can receive…" at bounding box center [784, 127] width 937 height 1059
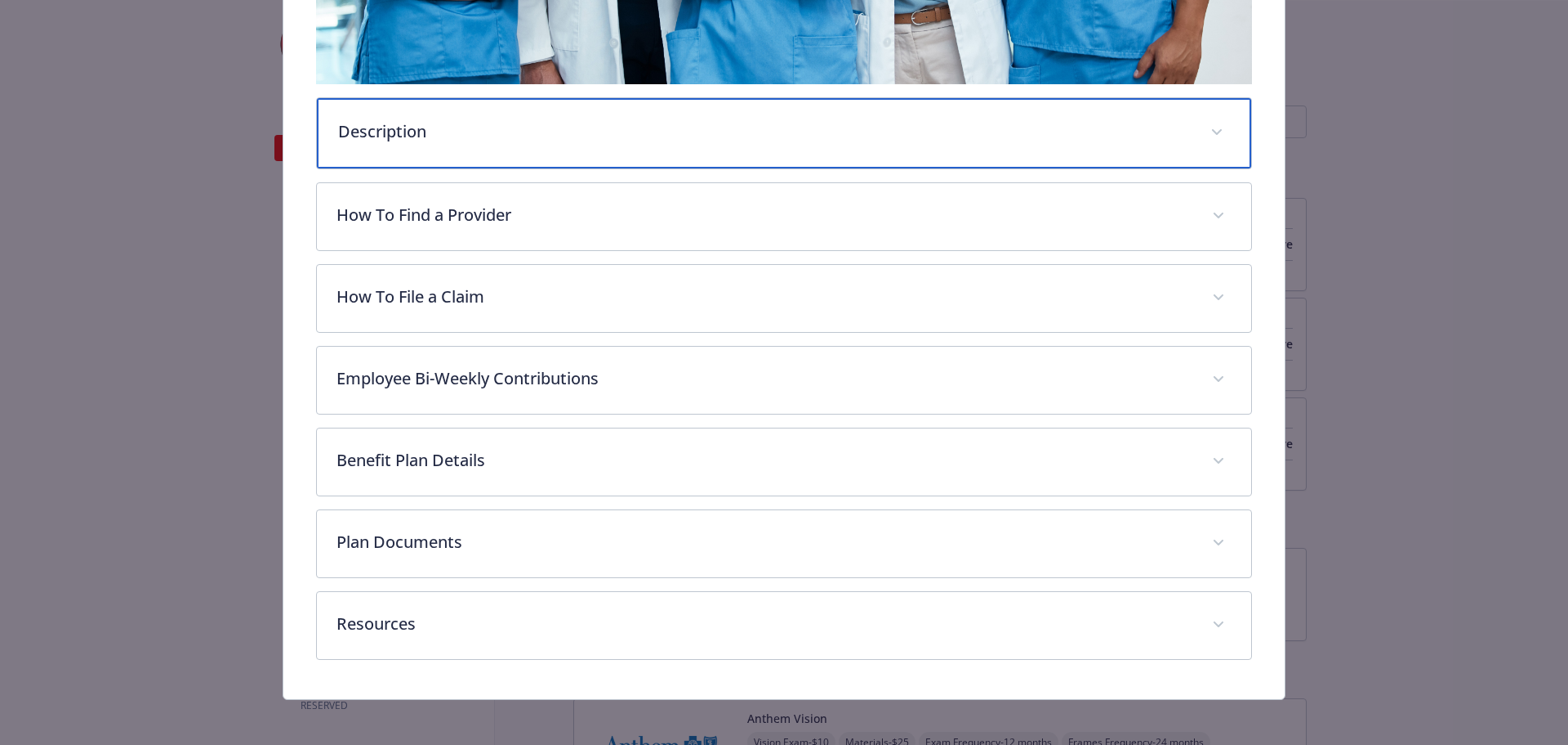
click at [467, 143] on div "Description" at bounding box center [784, 133] width 935 height 70
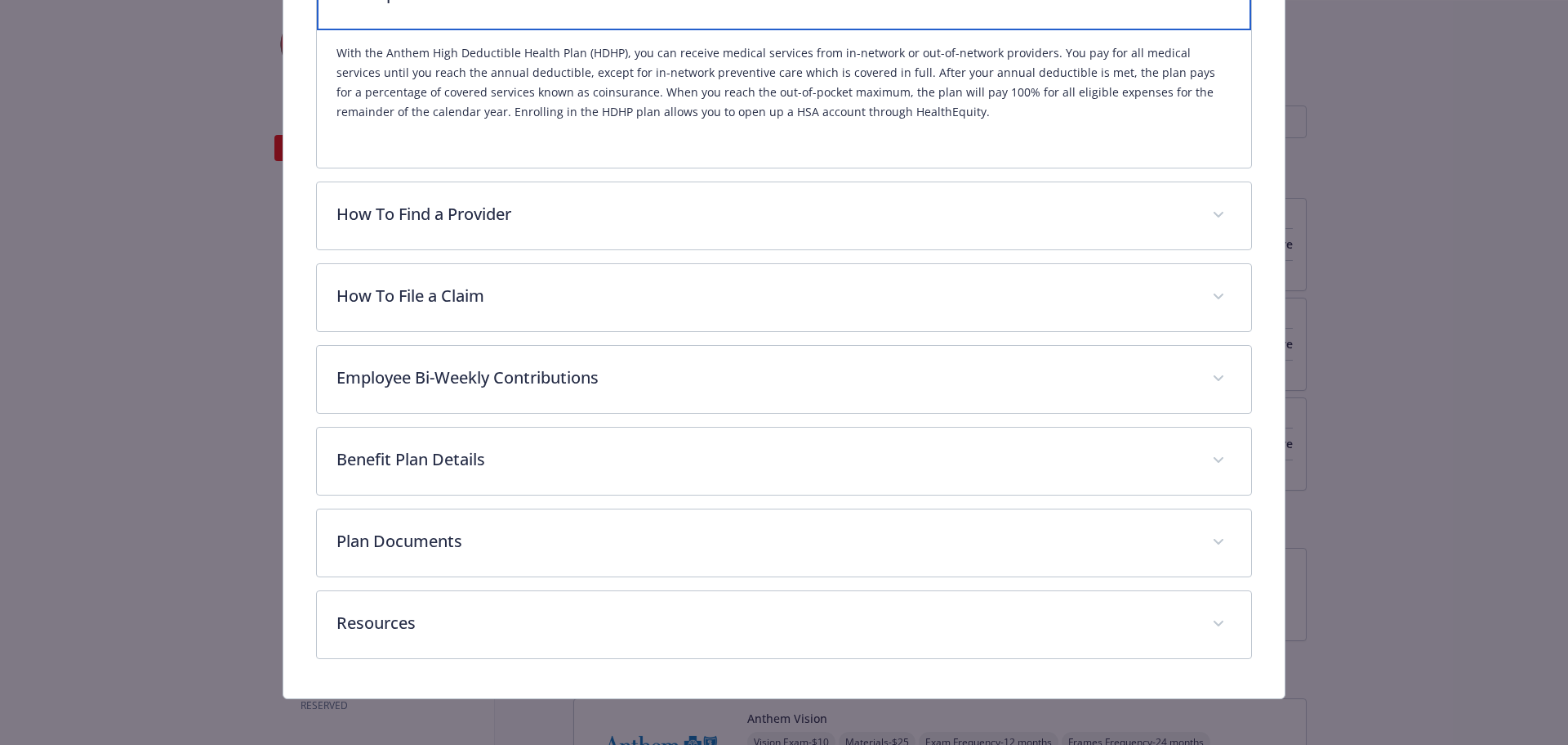
scroll to position [819, 0]
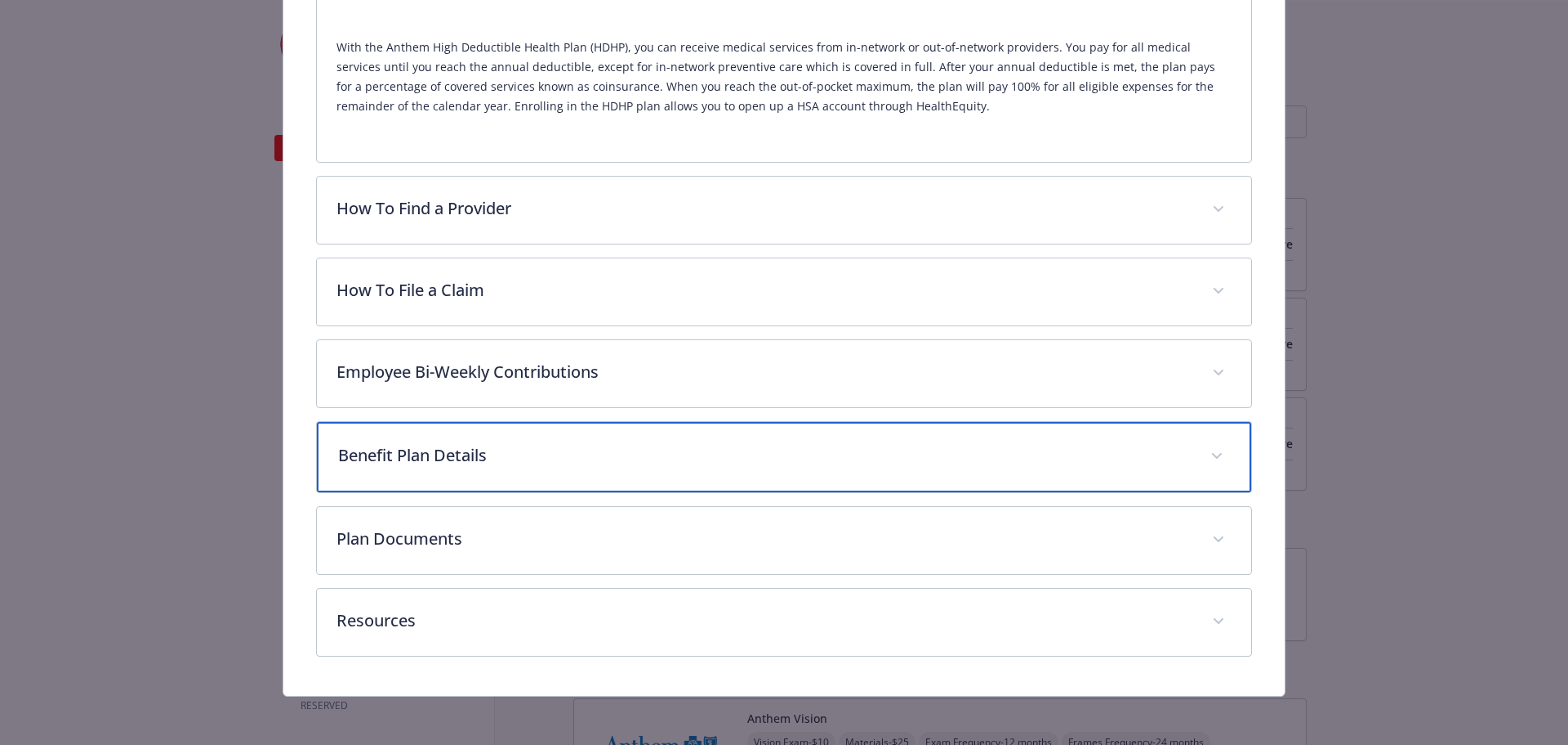
click at [533, 450] on p "Benefit Plan Details" at bounding box center [765, 455] width 854 height 25
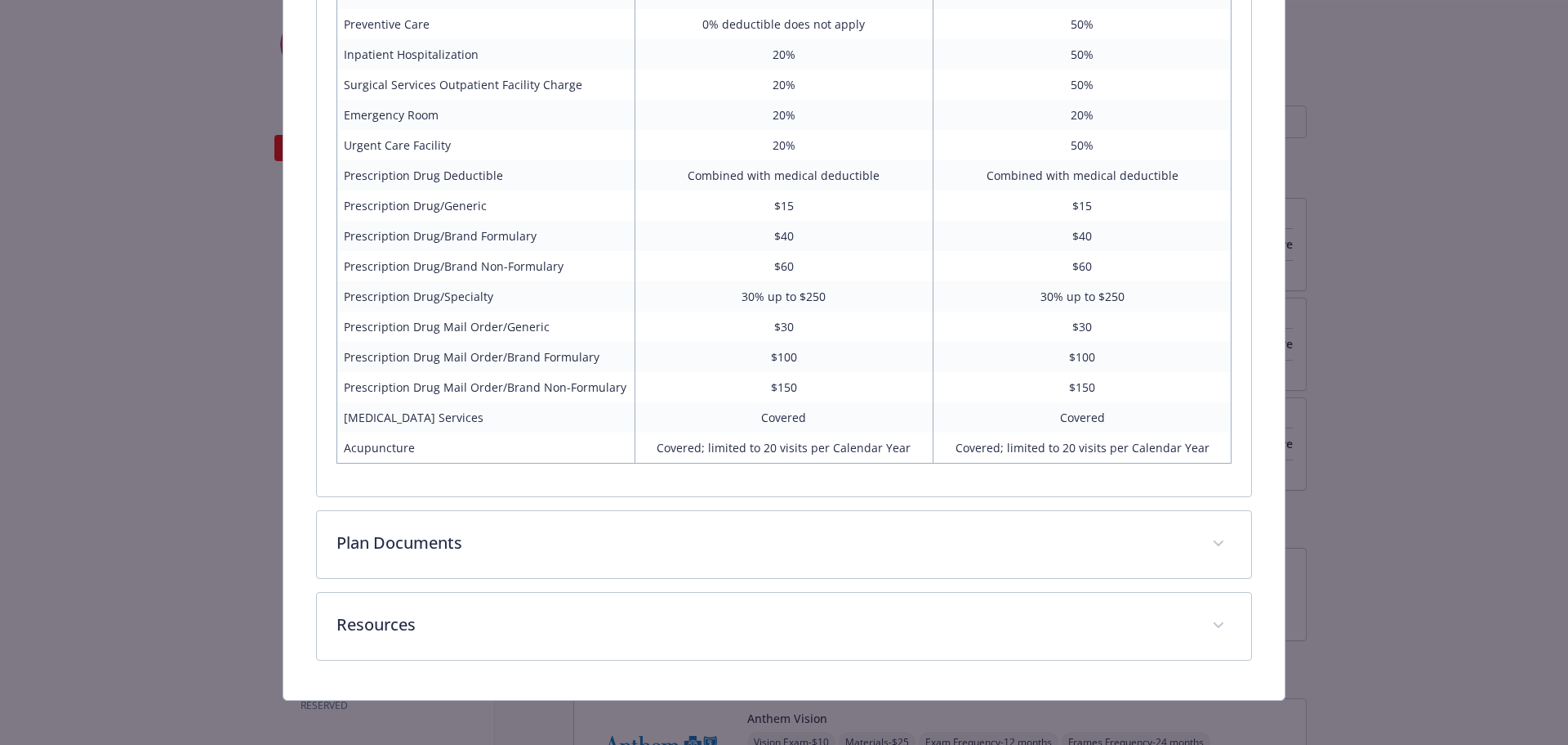
scroll to position [1593, 0]
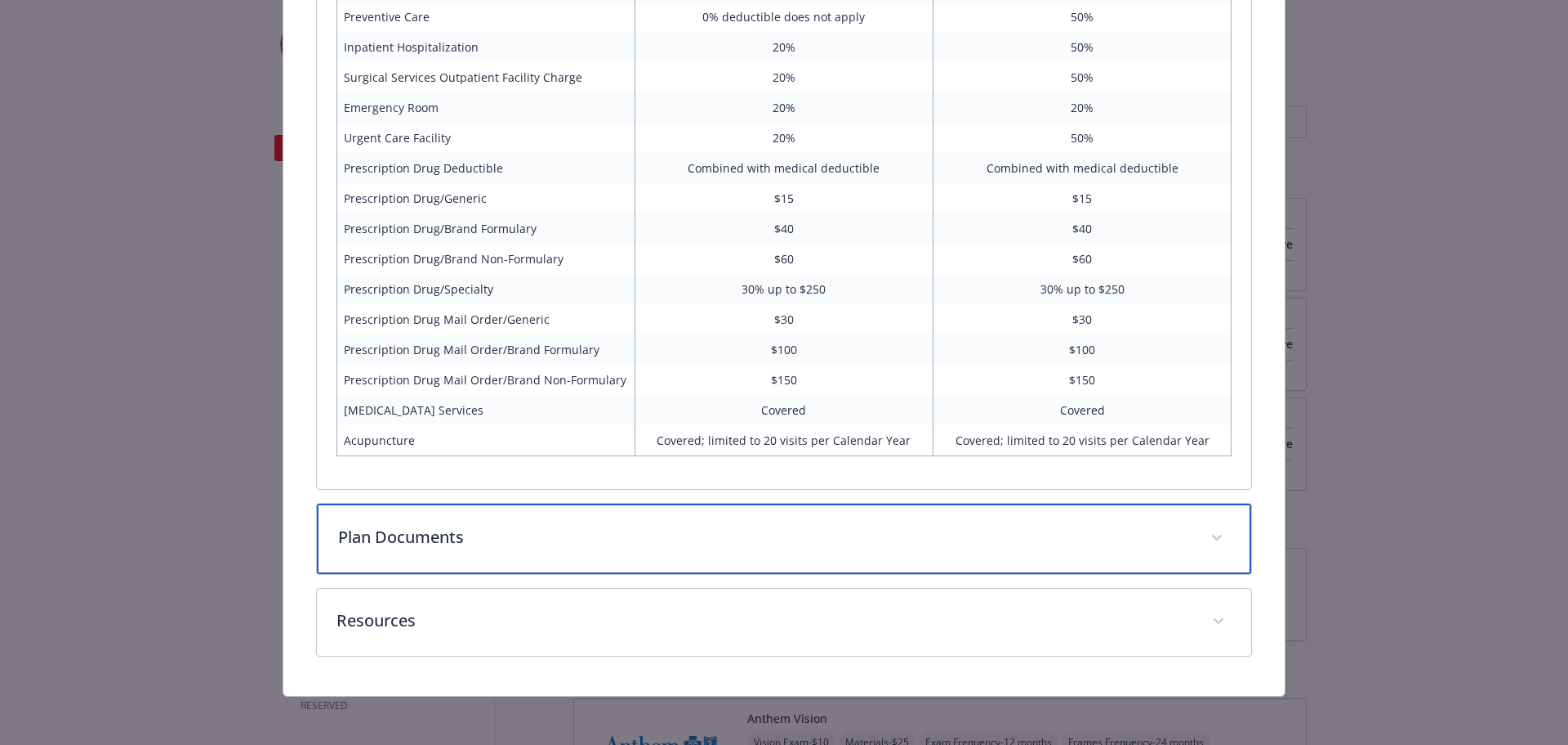
click at [558, 545] on p "Plan Documents" at bounding box center [765, 537] width 854 height 25
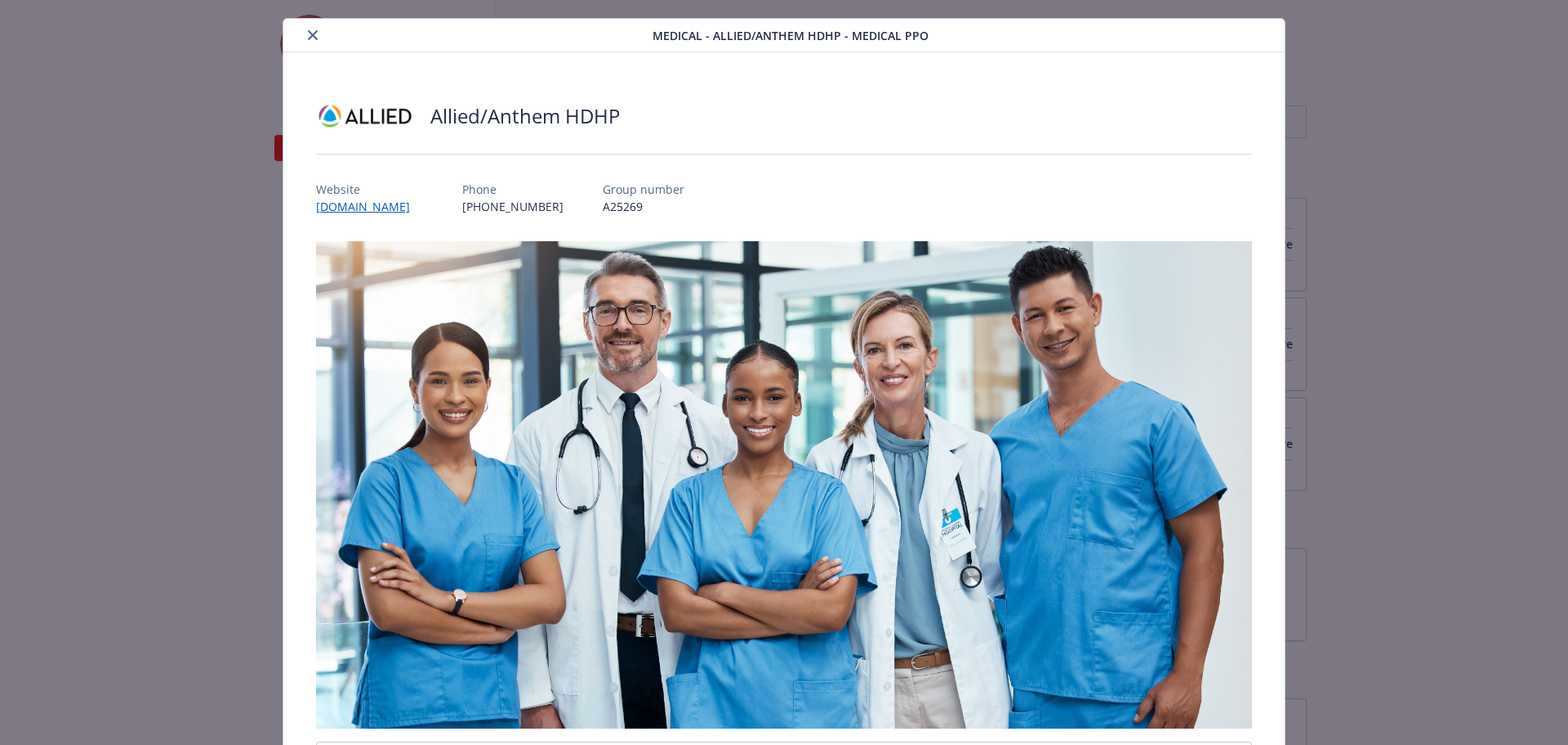
scroll to position [0, 0]
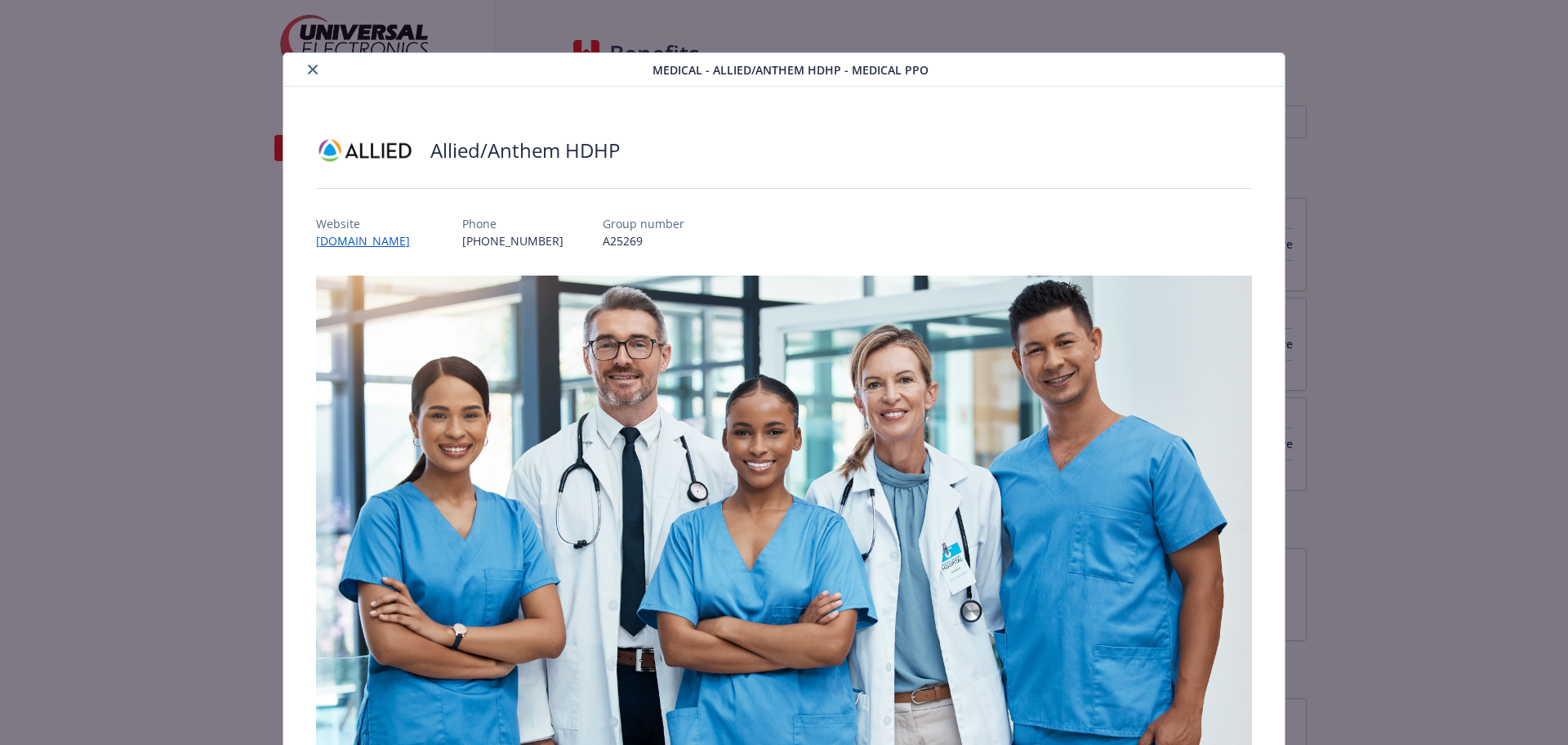
click at [316, 63] on button "close" at bounding box center [313, 69] width 20 height 20
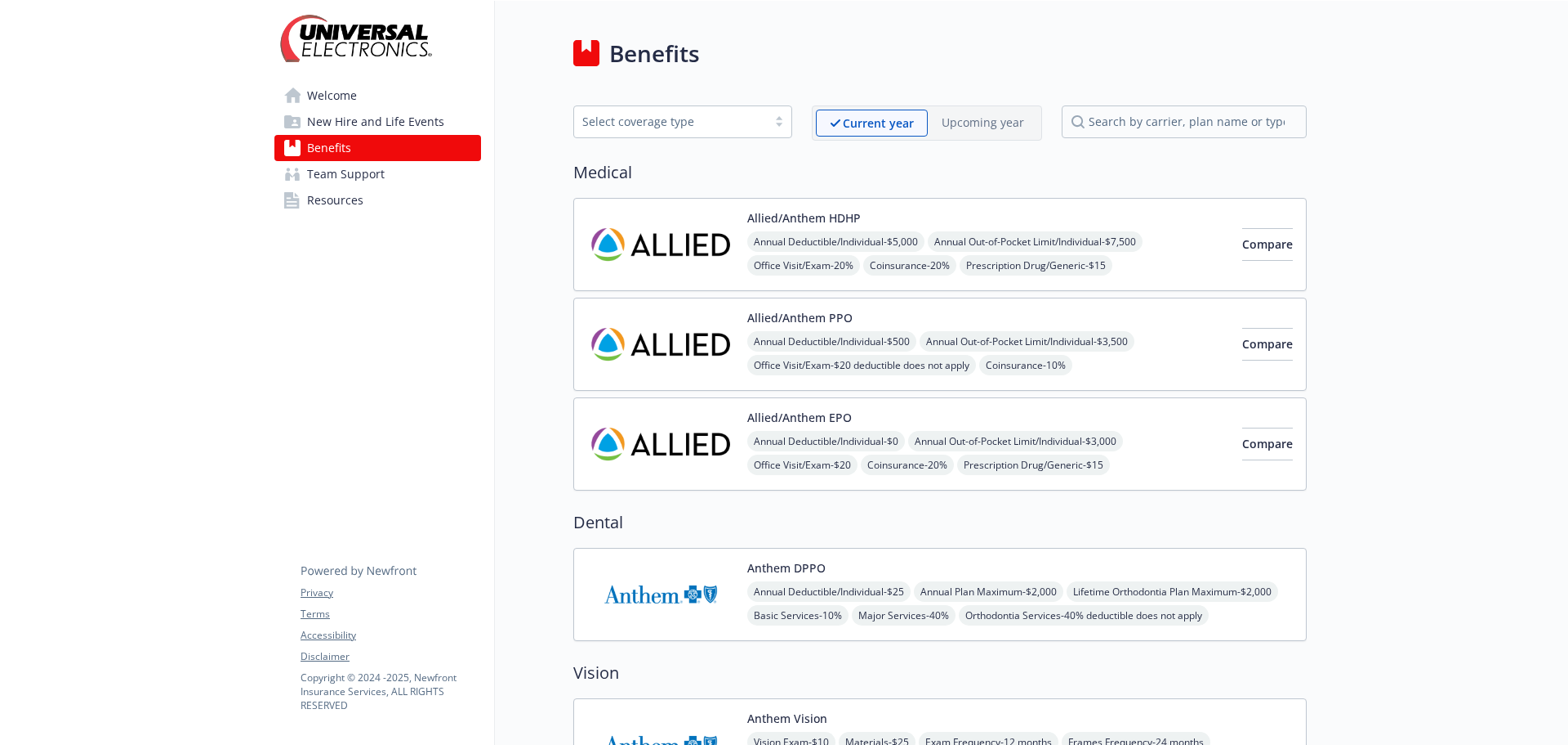
click at [342, 196] on span "Resources" at bounding box center [336, 200] width 57 height 26
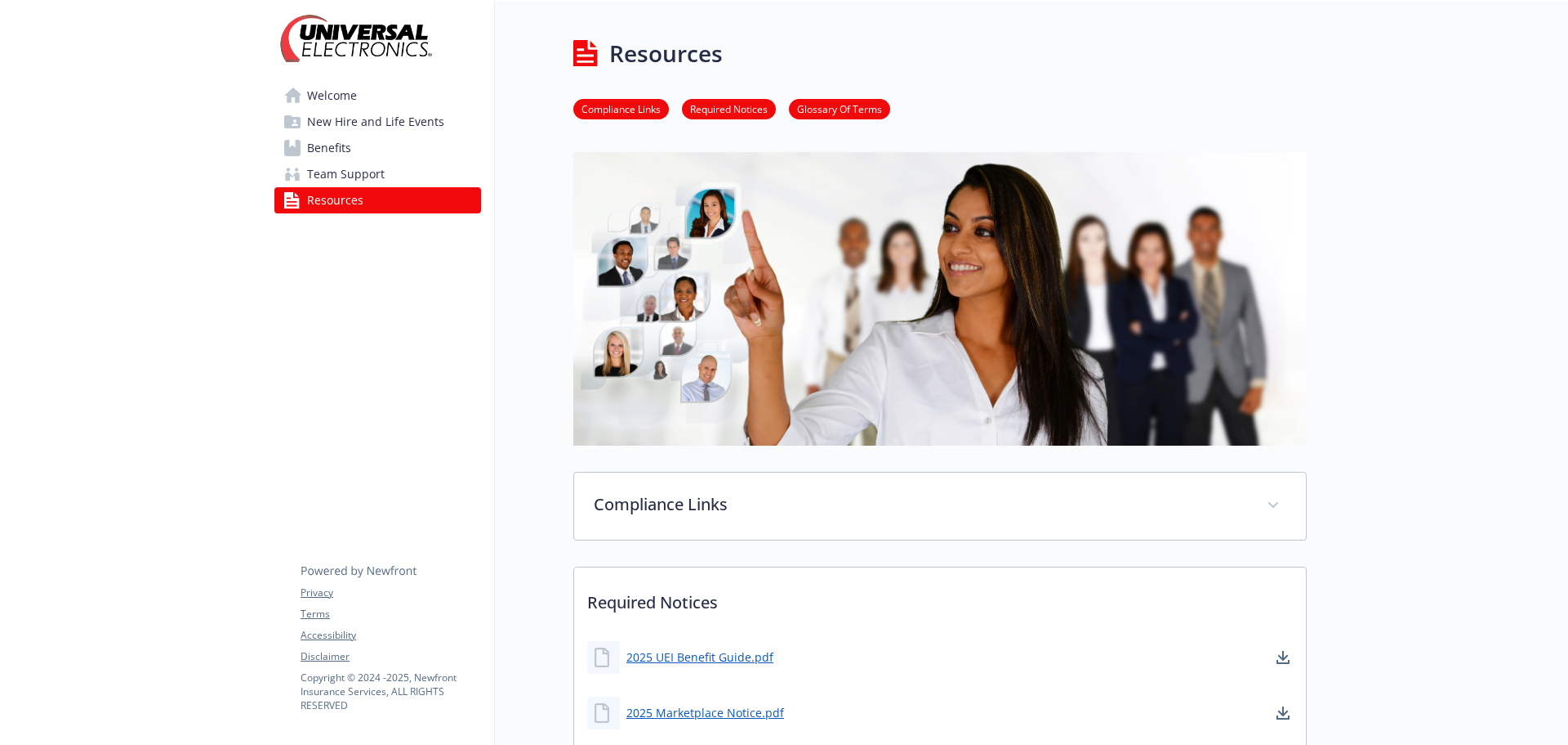
scroll to position [409, 0]
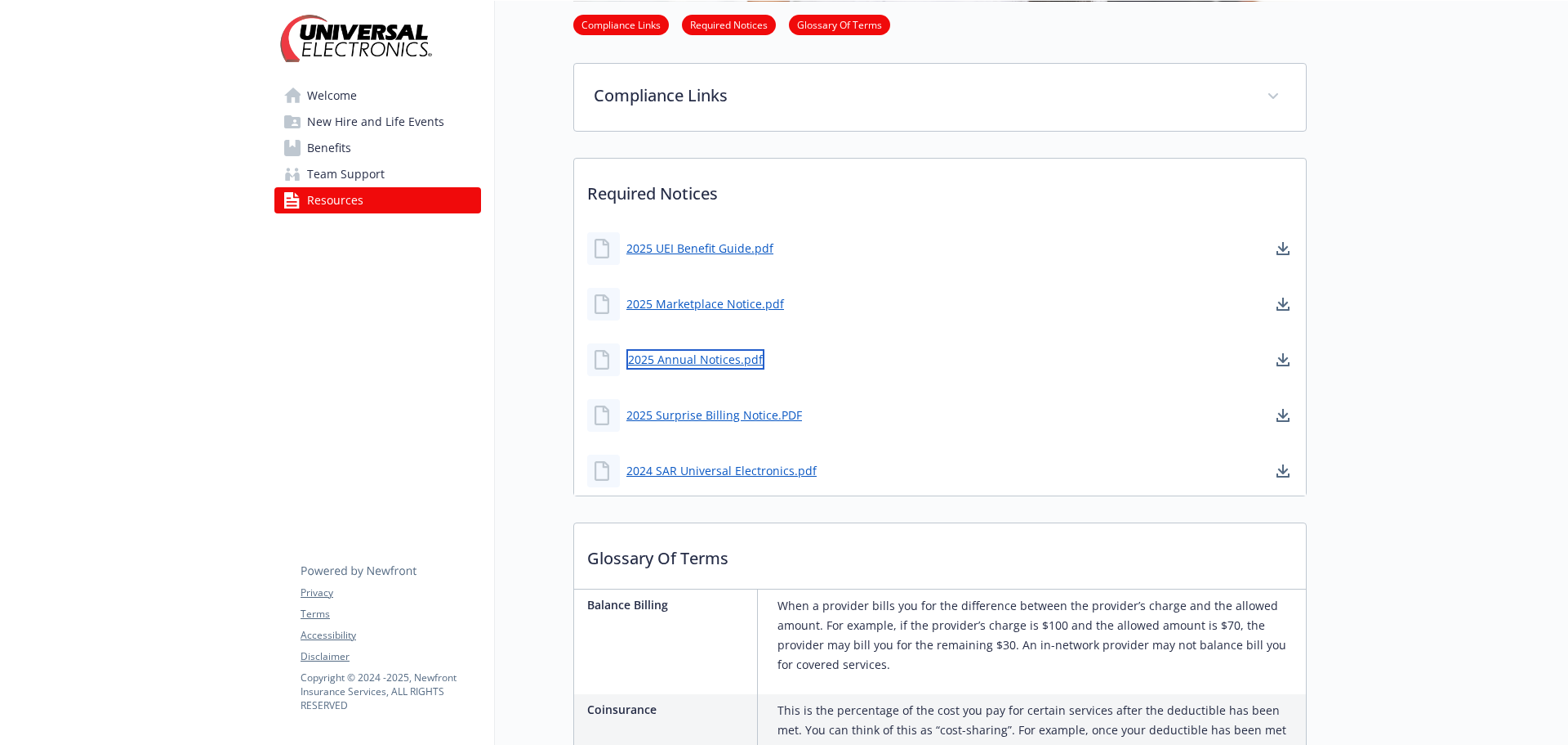
click at [706, 357] on link "2025 Annual Notices.pdf" at bounding box center [696, 359] width 138 height 20
click at [715, 304] on link "2025 Marketplace Notice.pdf" at bounding box center [707, 303] width 161 height 20
click at [718, 248] on link "2025 UEI Benefit Guide.pdf" at bounding box center [702, 247] width 151 height 20
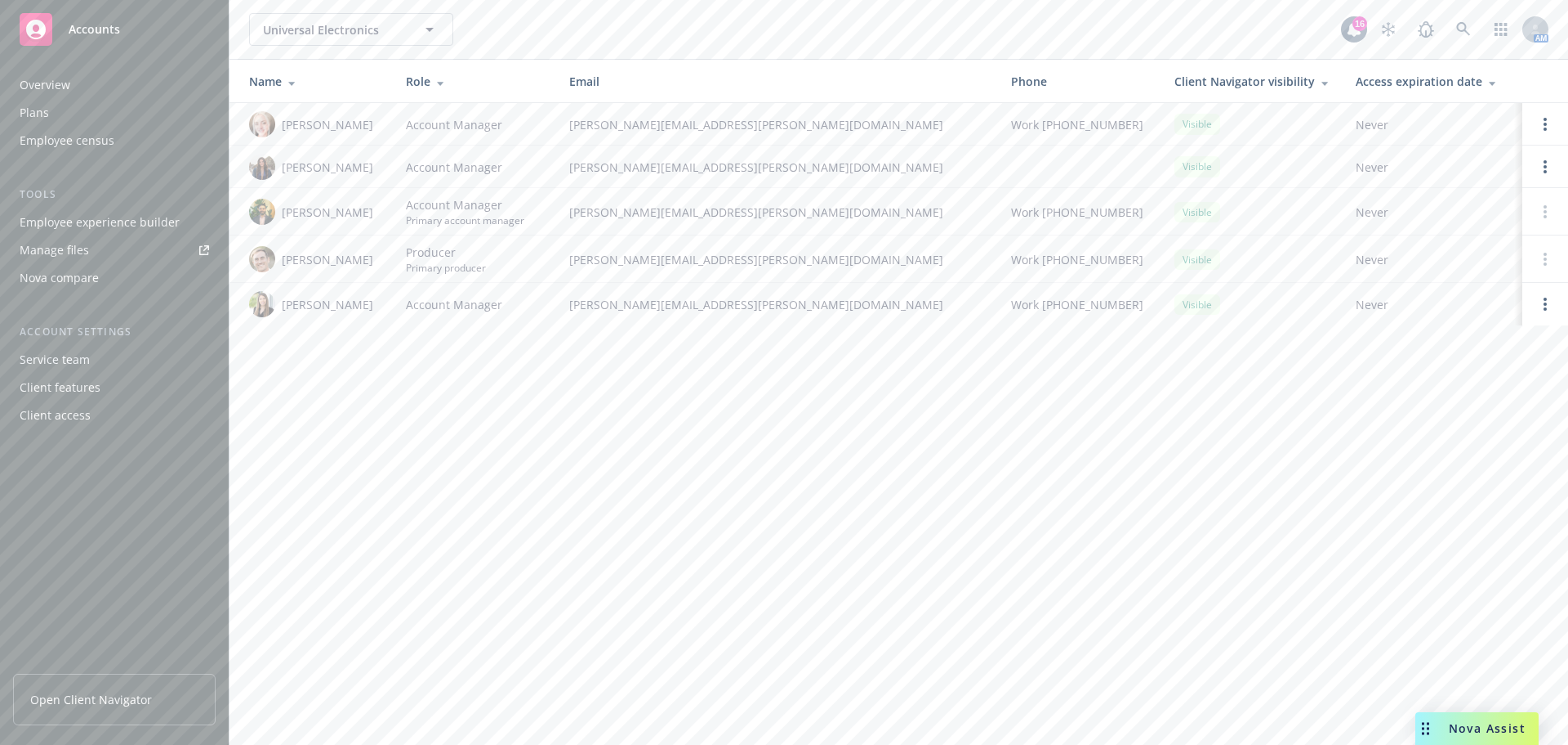
click at [47, 114] on div "Plans" at bounding box center [34, 112] width 29 height 26
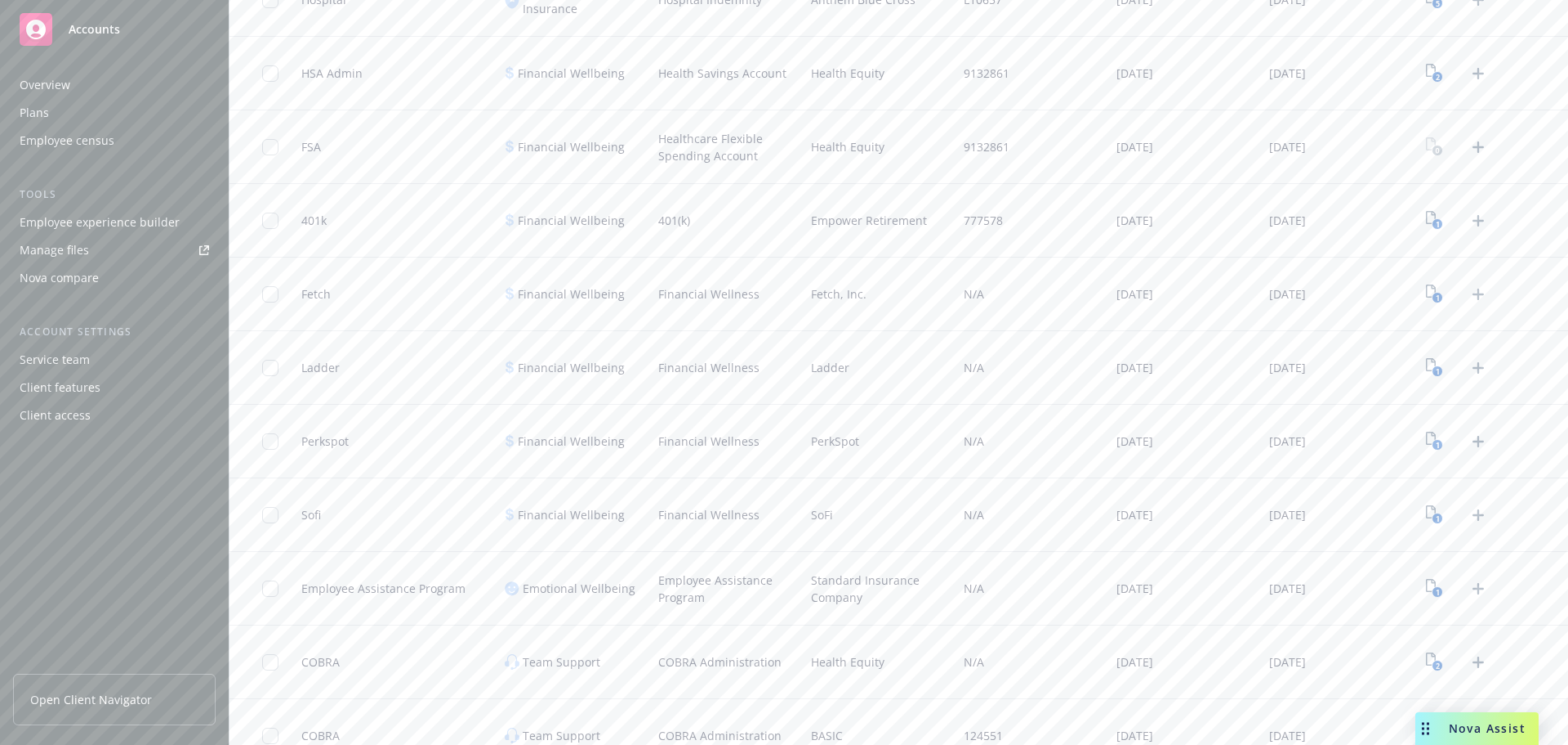
scroll to position [1254, 0]
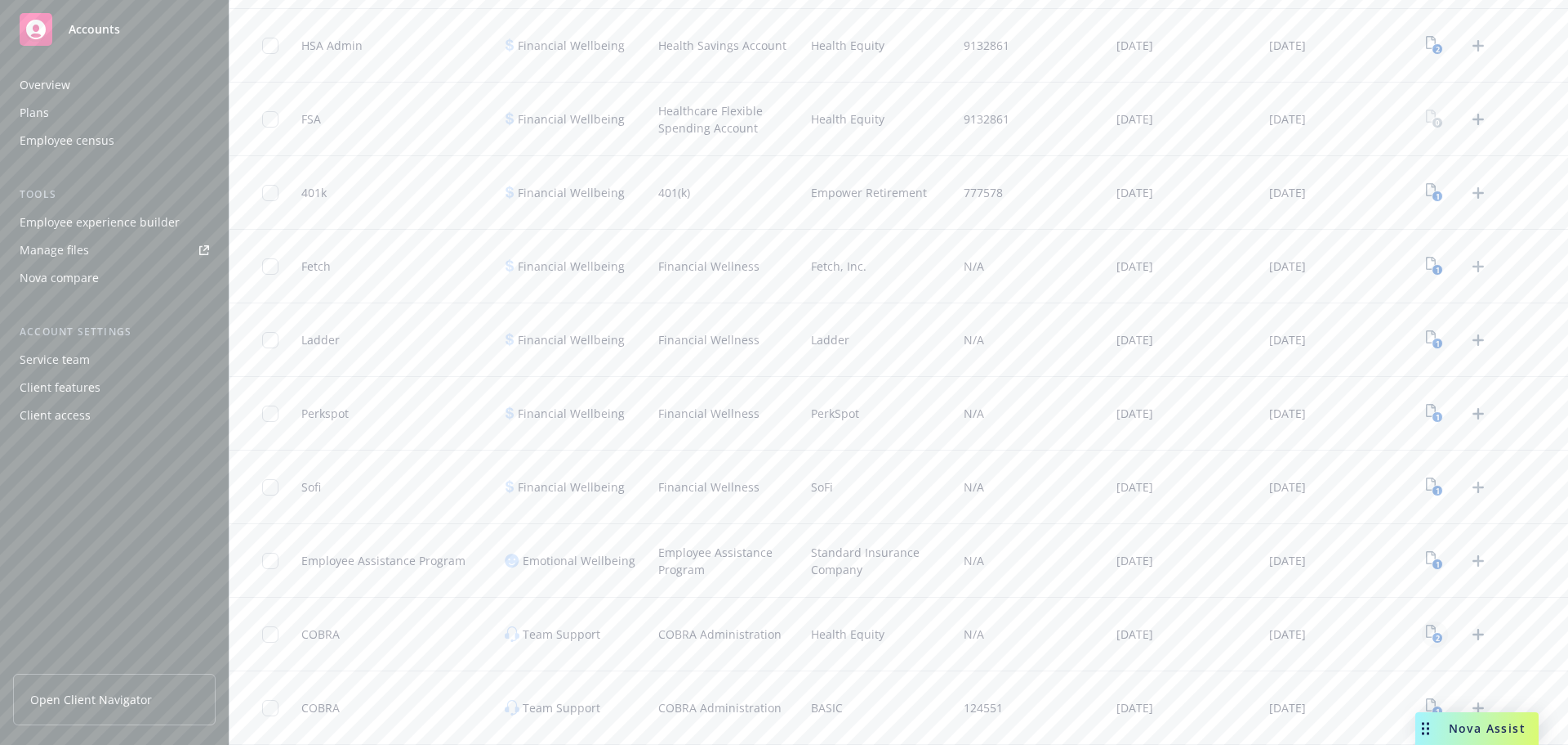
click at [1436, 637] on text "2" at bounding box center [1438, 638] width 4 height 11
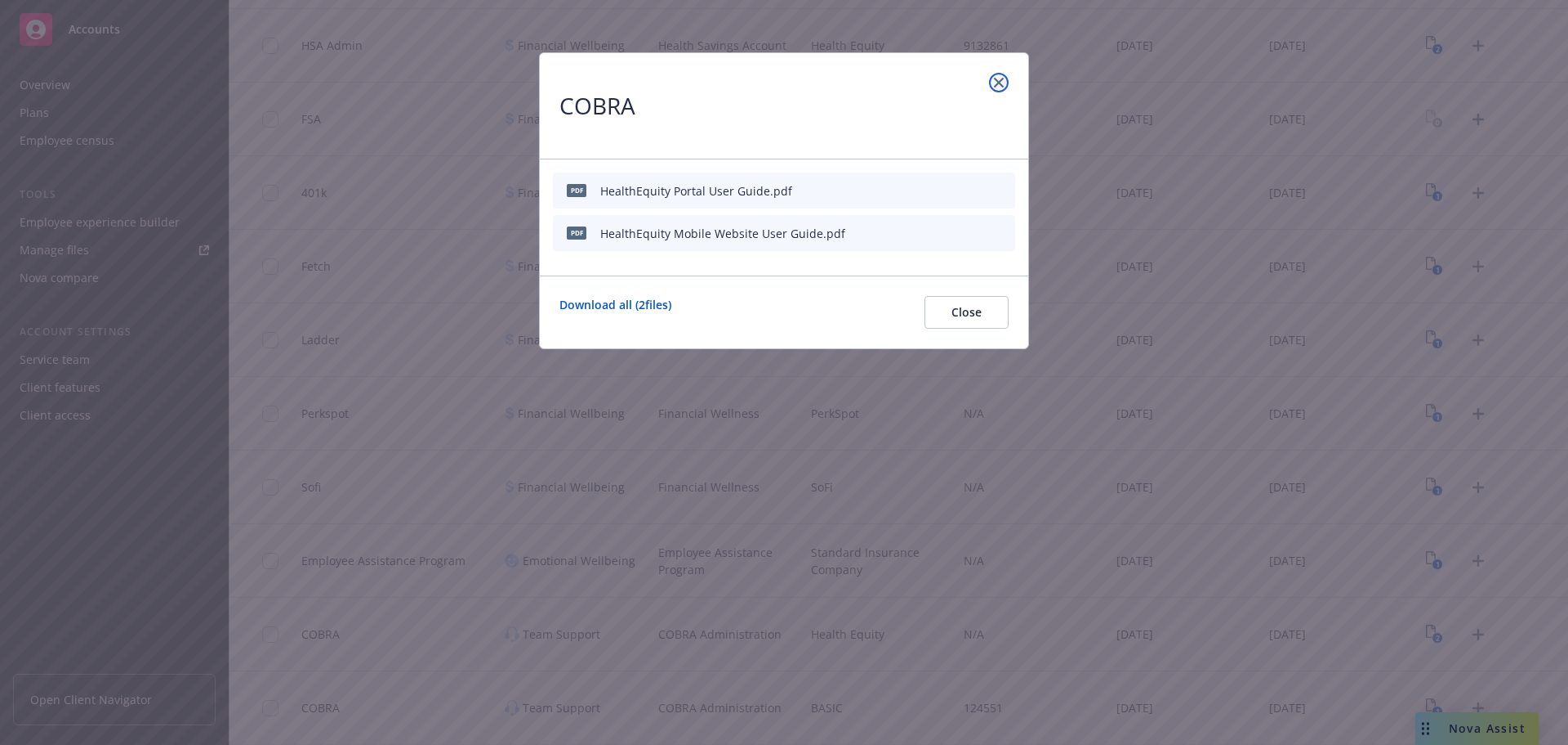
click at [1001, 82] on icon "close" at bounding box center [999, 82] width 10 height 10
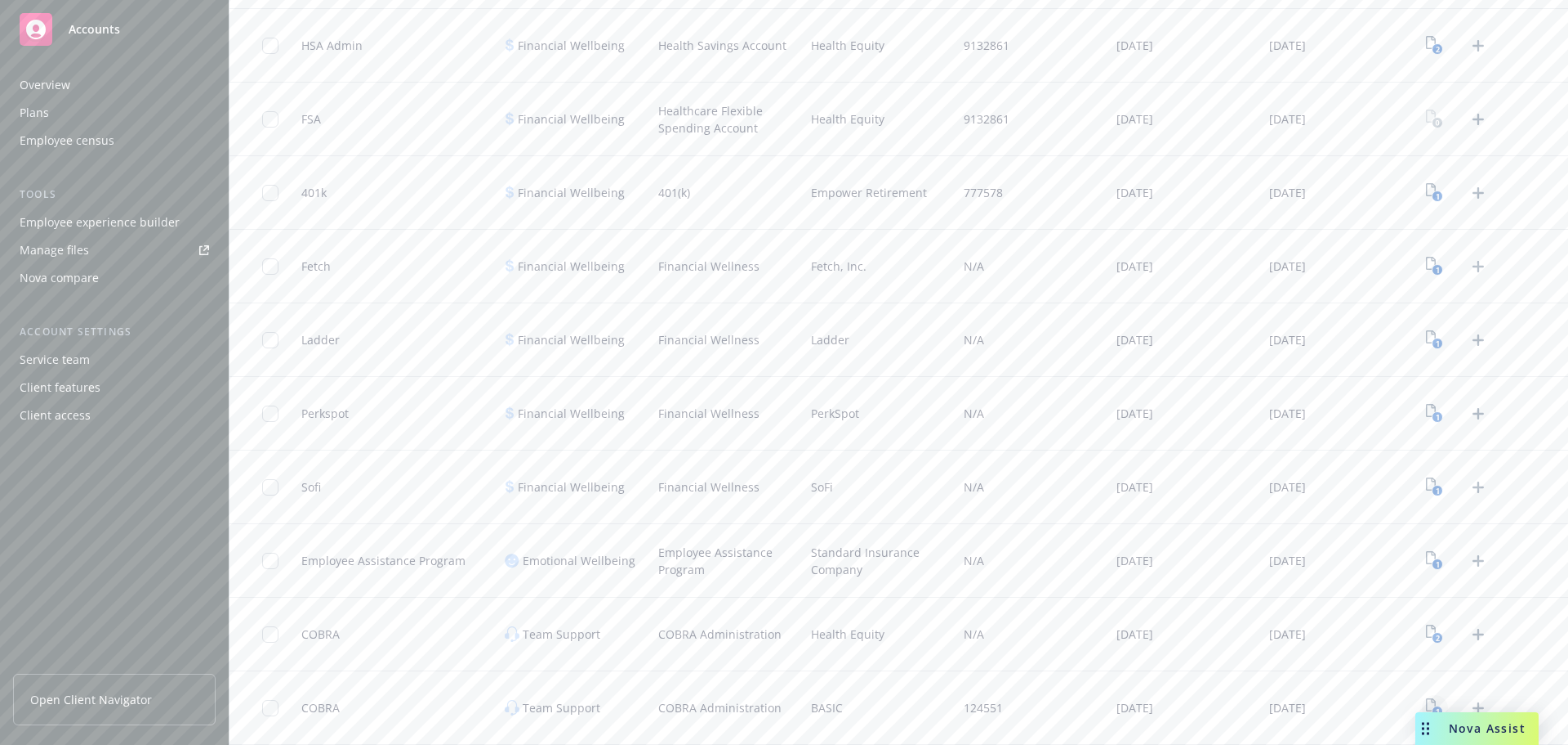
click at [1426, 702] on icon "1" at bounding box center [1434, 707] width 17 height 19
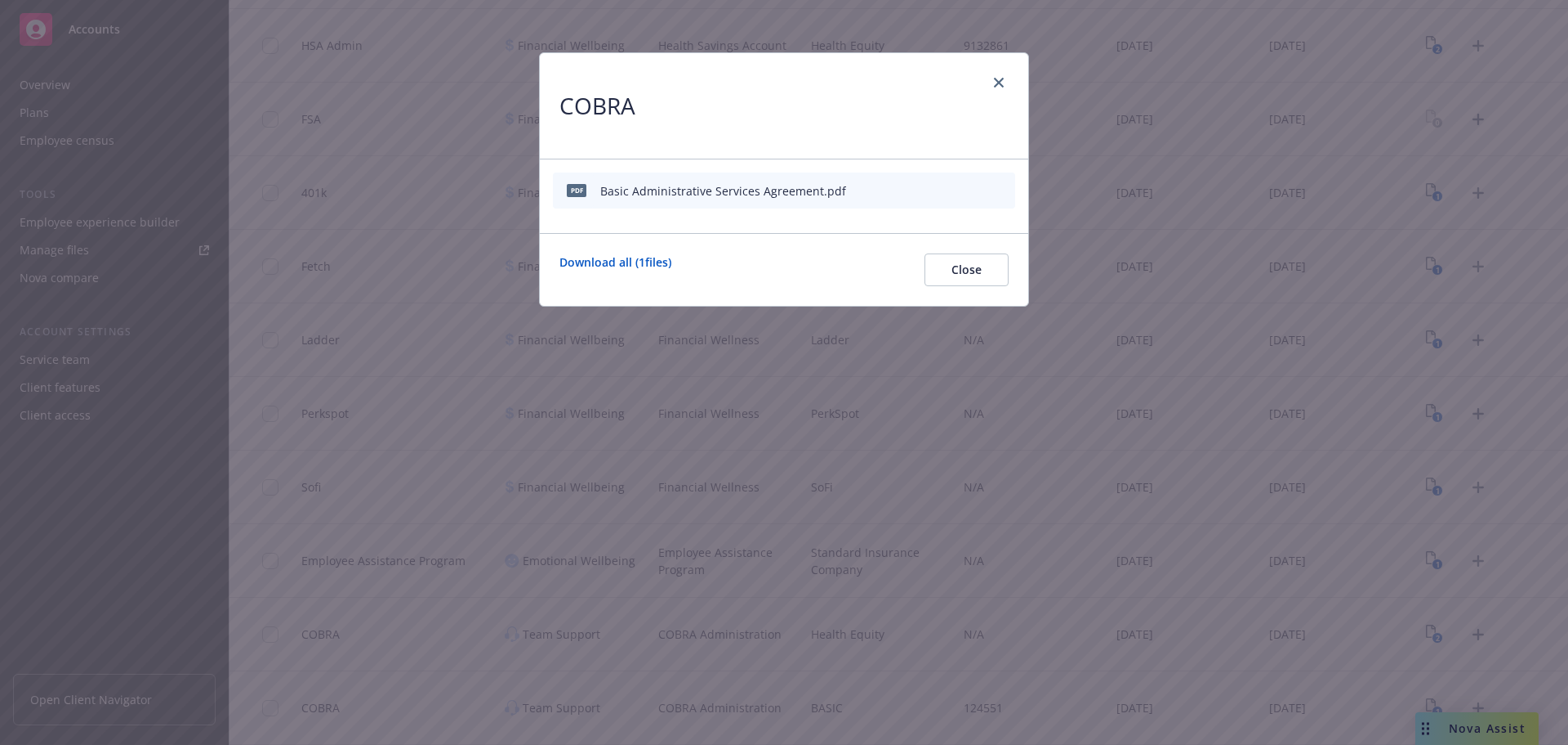
click at [971, 191] on icon "preview file" at bounding box center [973, 190] width 15 height 12
click at [1009, 82] on div "COBRA" at bounding box center [784, 106] width 488 height 106
click at [999, 81] on icon "close" at bounding box center [999, 82] width 10 height 10
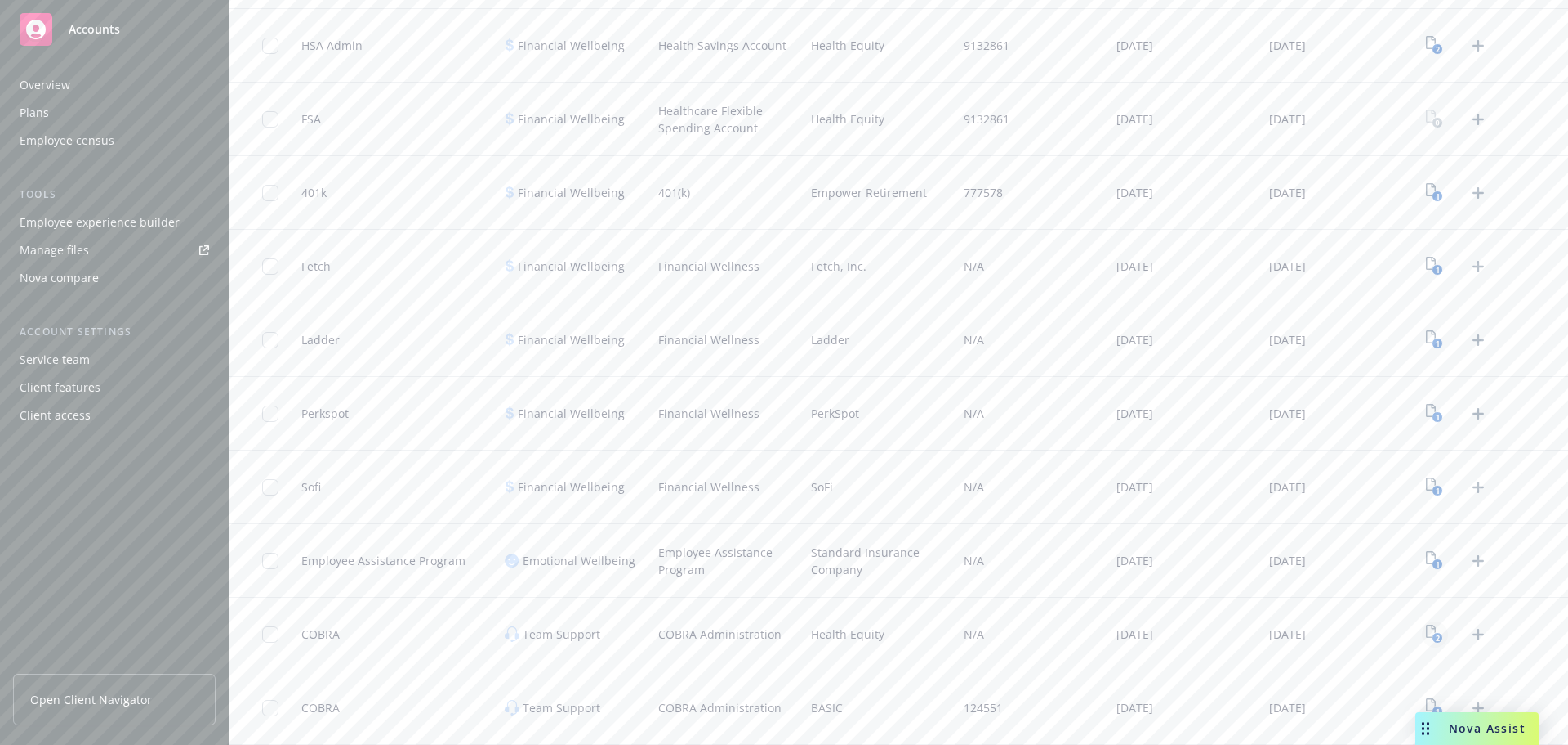
click at [1426, 631] on icon "2" at bounding box center [1434, 633] width 17 height 19
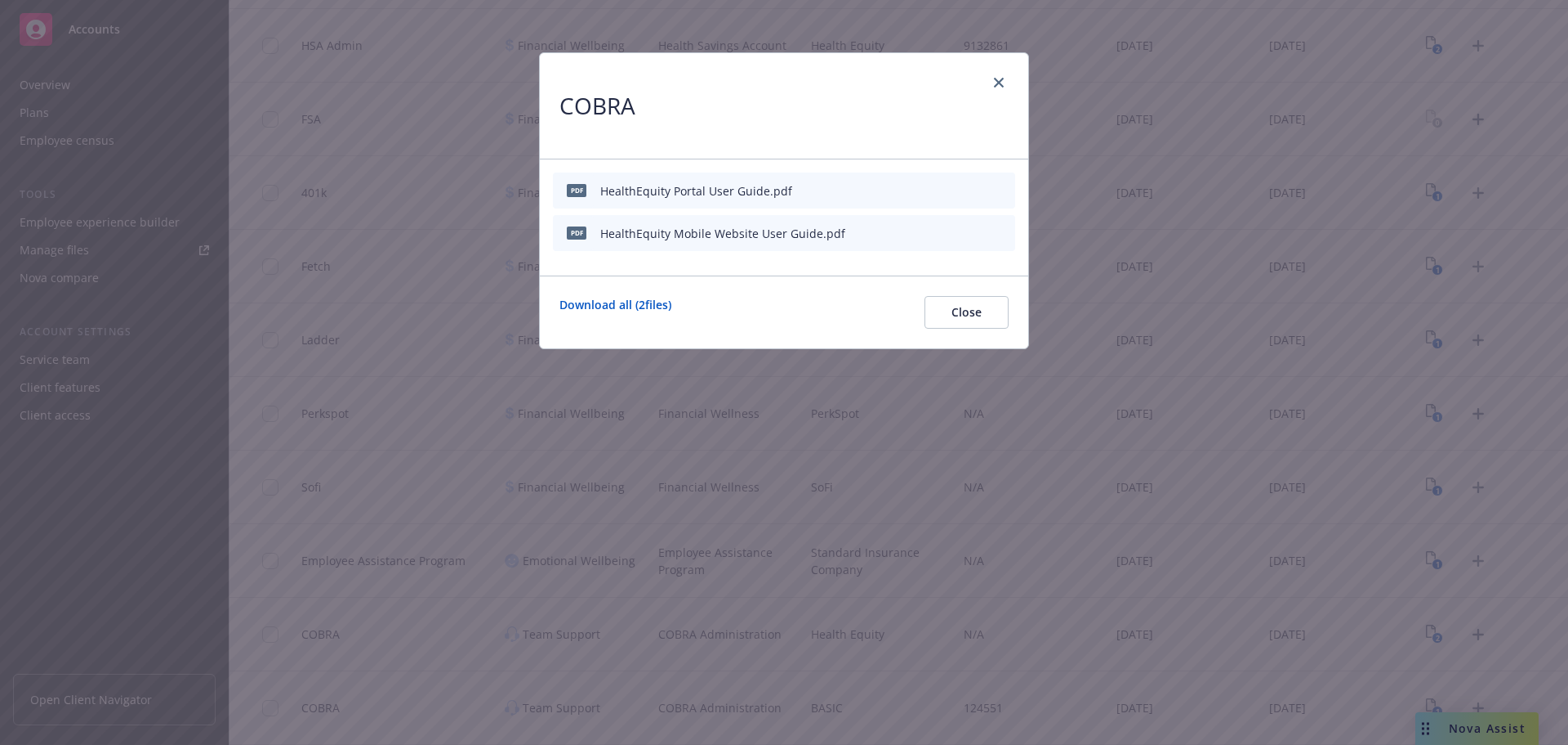
click at [692, 234] on div "HealthEquity Mobile Website User Guide.pdf" at bounding box center [722, 232] width 245 height 17
click at [997, 90] on link "close" at bounding box center [999, 82] width 20 height 20
